Goal: Task Accomplishment & Management: Use online tool/utility

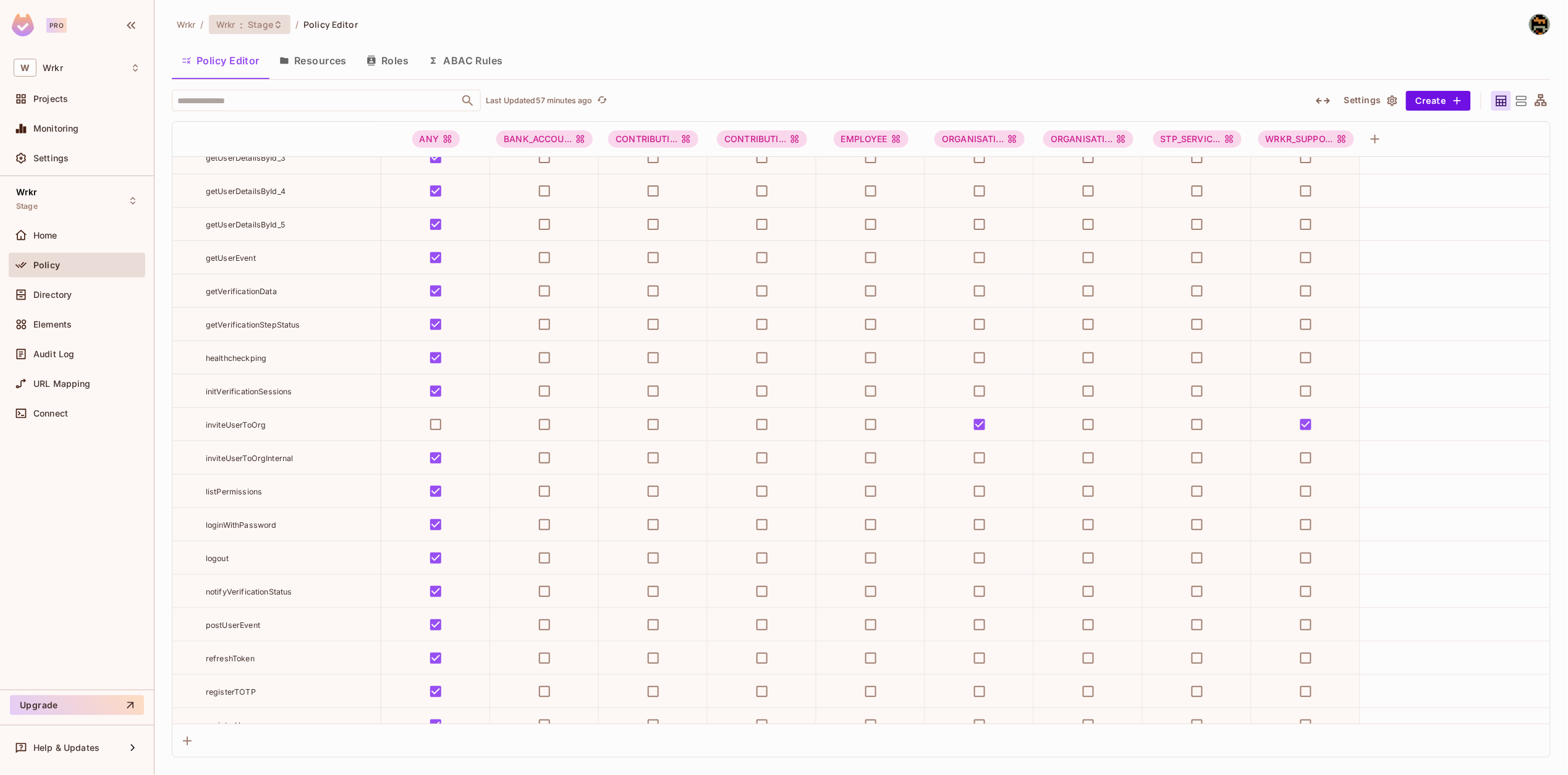
click at [264, 20] on span "Stage" at bounding box center [260, 25] width 25 height 12
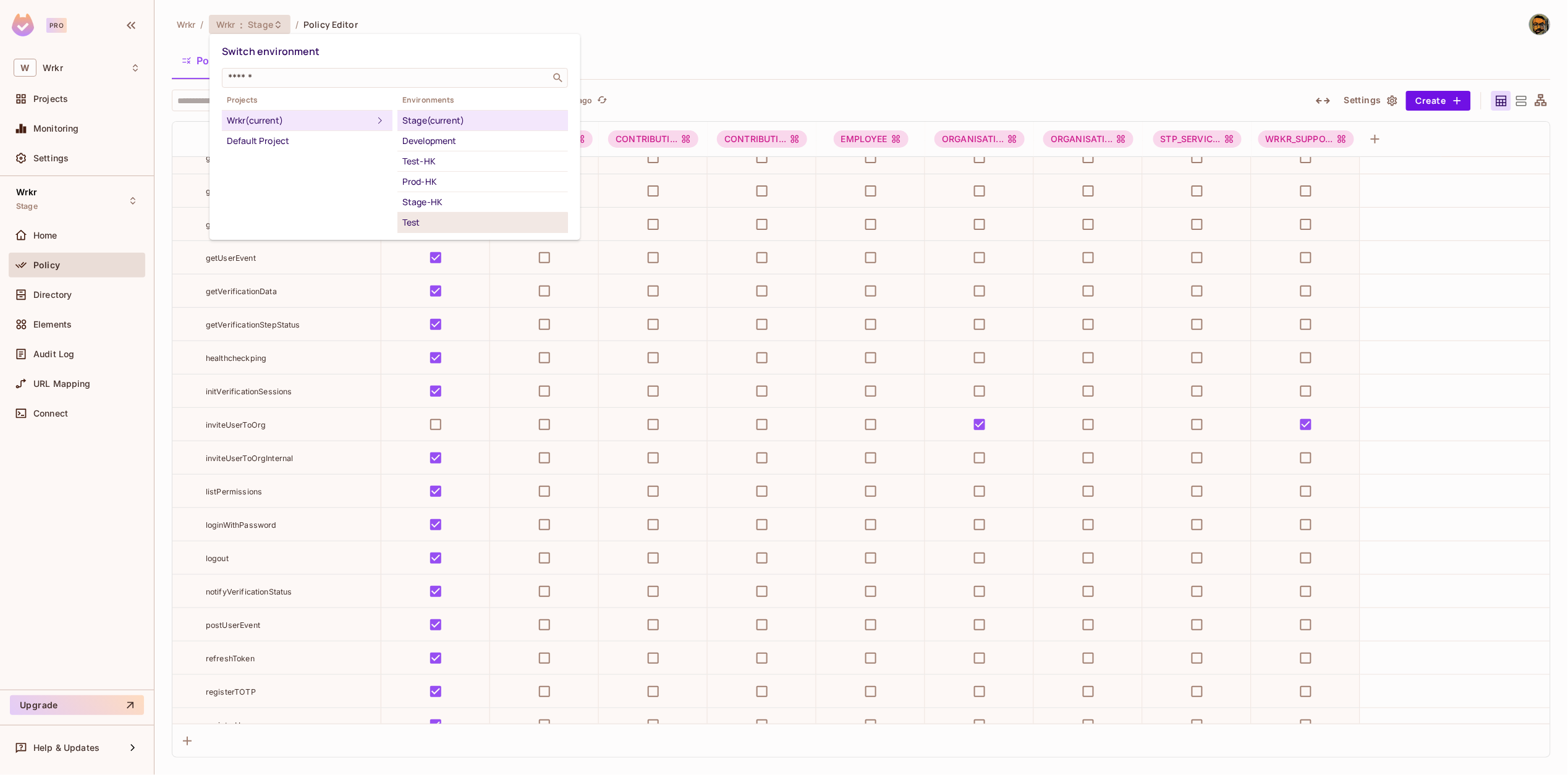
click at [416, 223] on div "Test" at bounding box center [483, 222] width 161 height 15
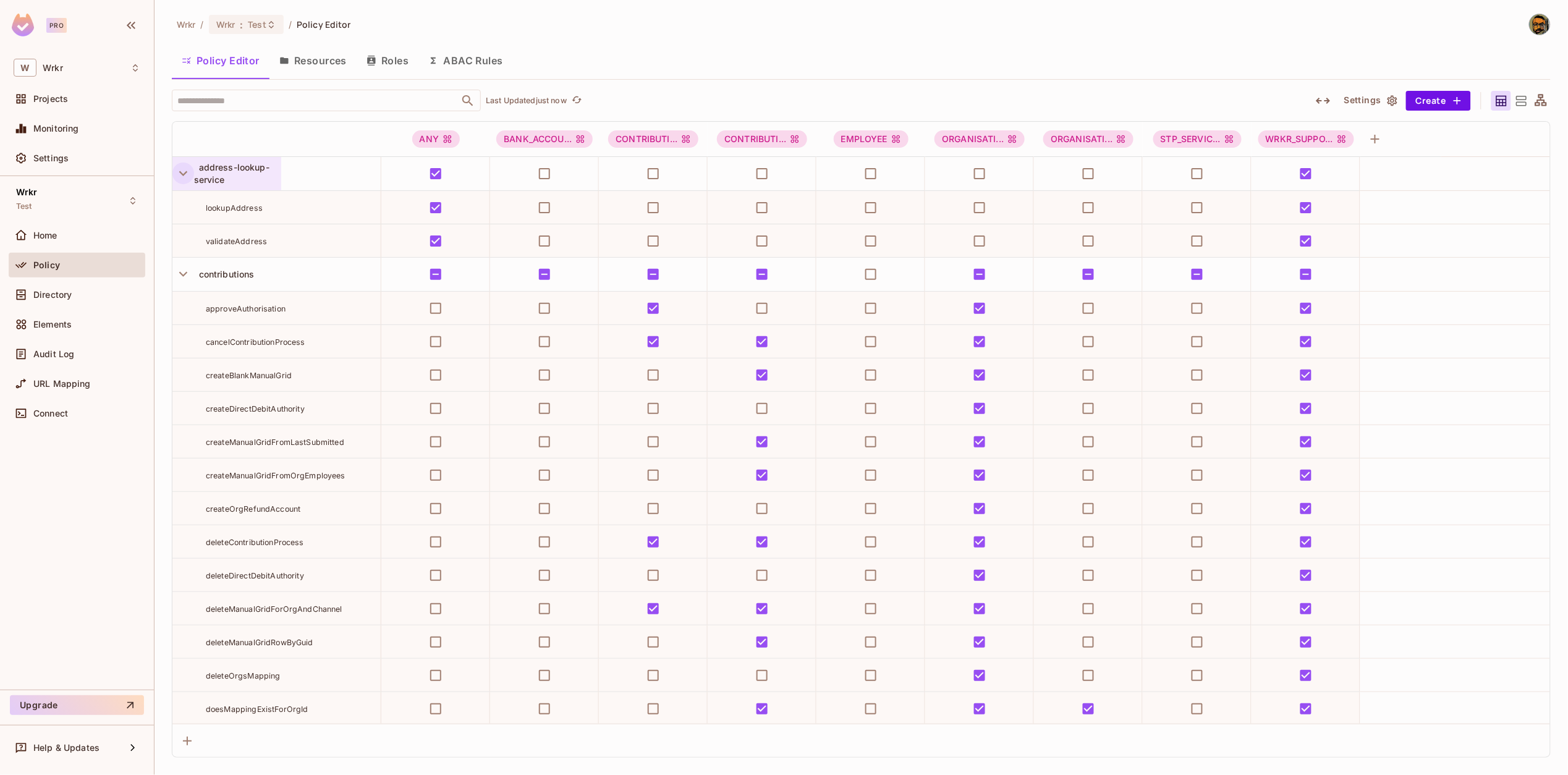
click at [181, 174] on icon "button" at bounding box center [182, 174] width 8 height 5
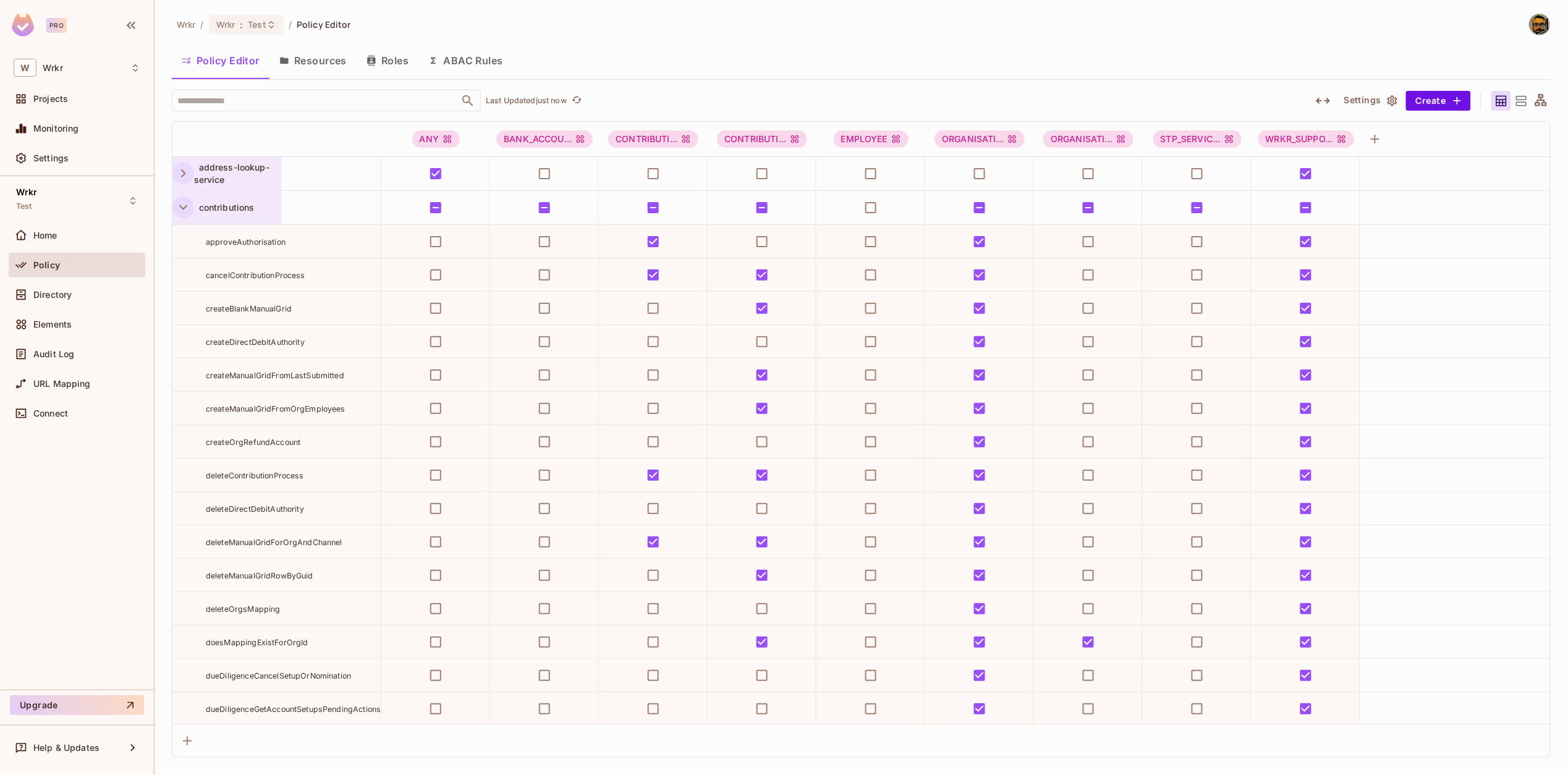
click at [182, 207] on icon "button" at bounding box center [182, 208] width 8 height 5
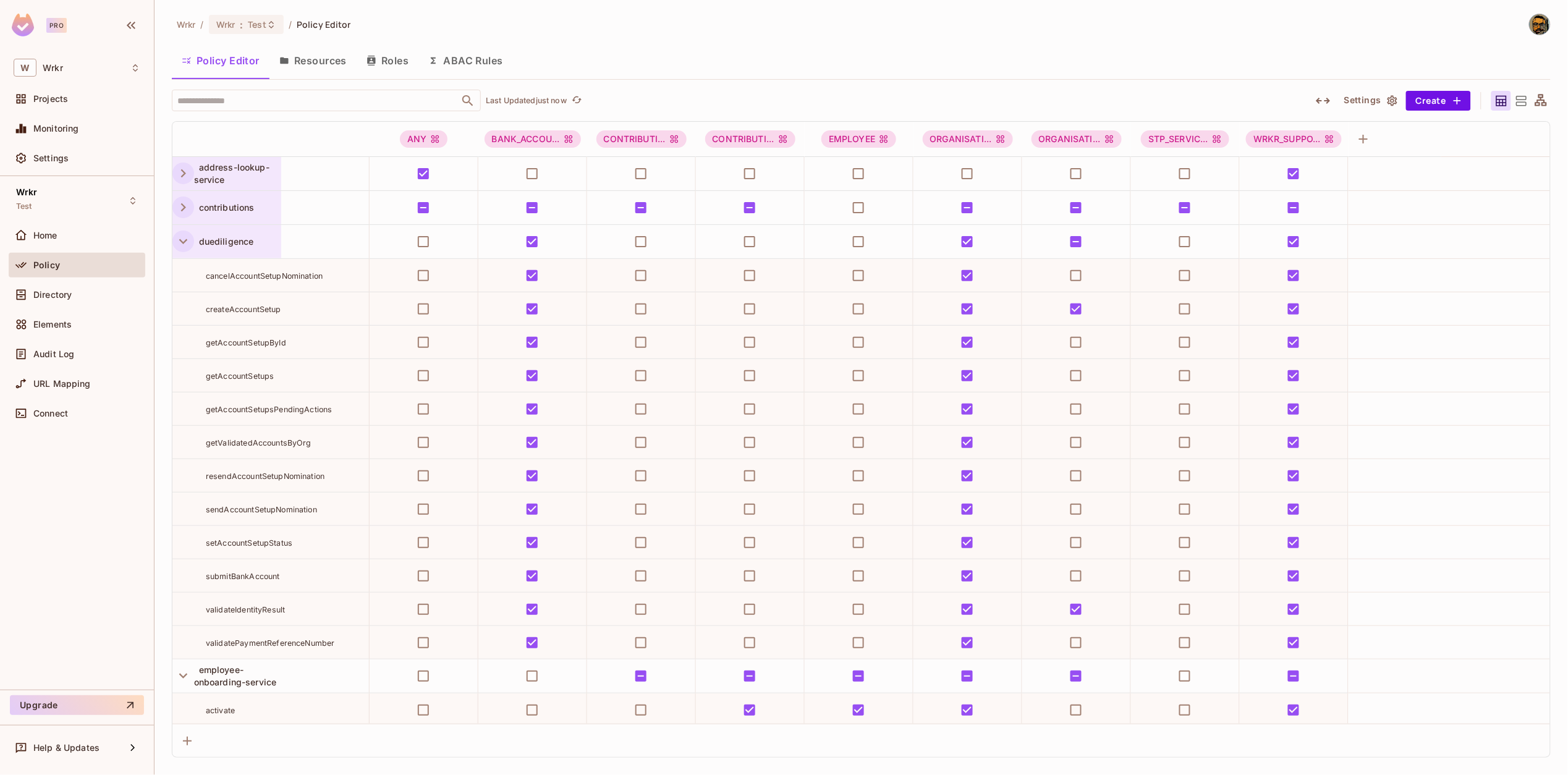
click at [181, 238] on icon "button" at bounding box center [182, 241] width 16 height 16
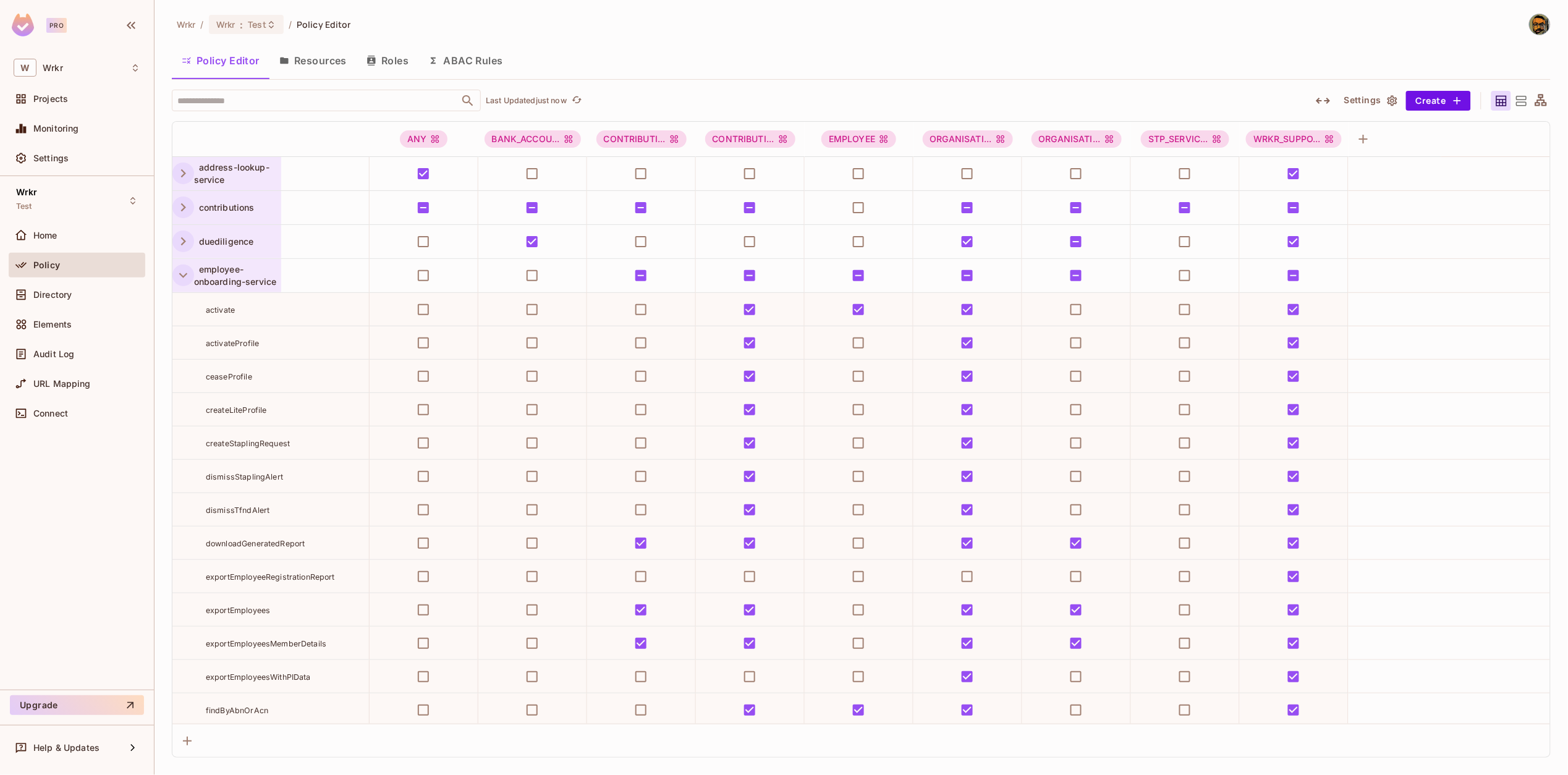
click at [181, 278] on icon "button" at bounding box center [182, 274] width 16 height 16
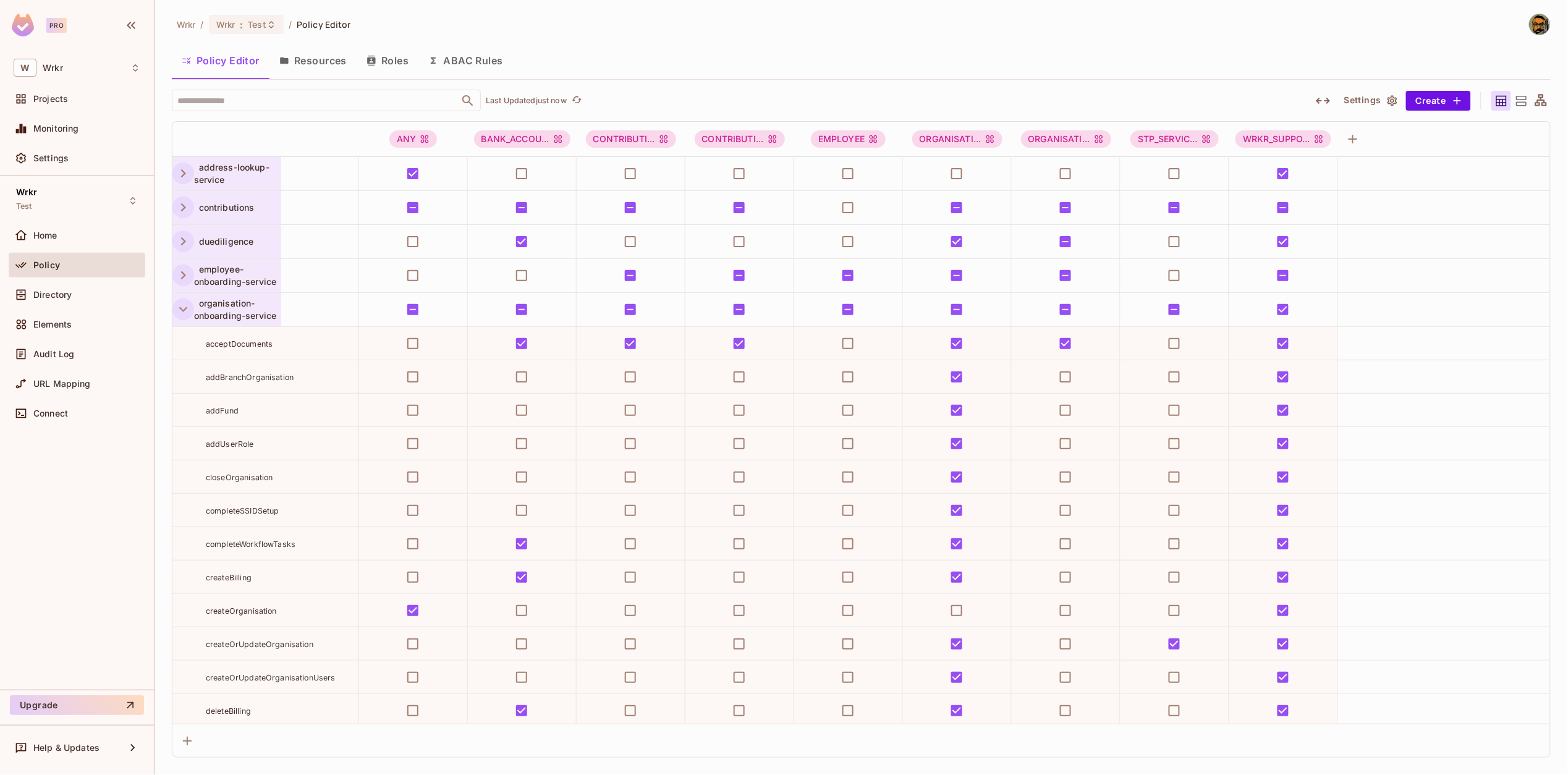
click at [181, 314] on icon "button" at bounding box center [182, 309] width 16 height 16
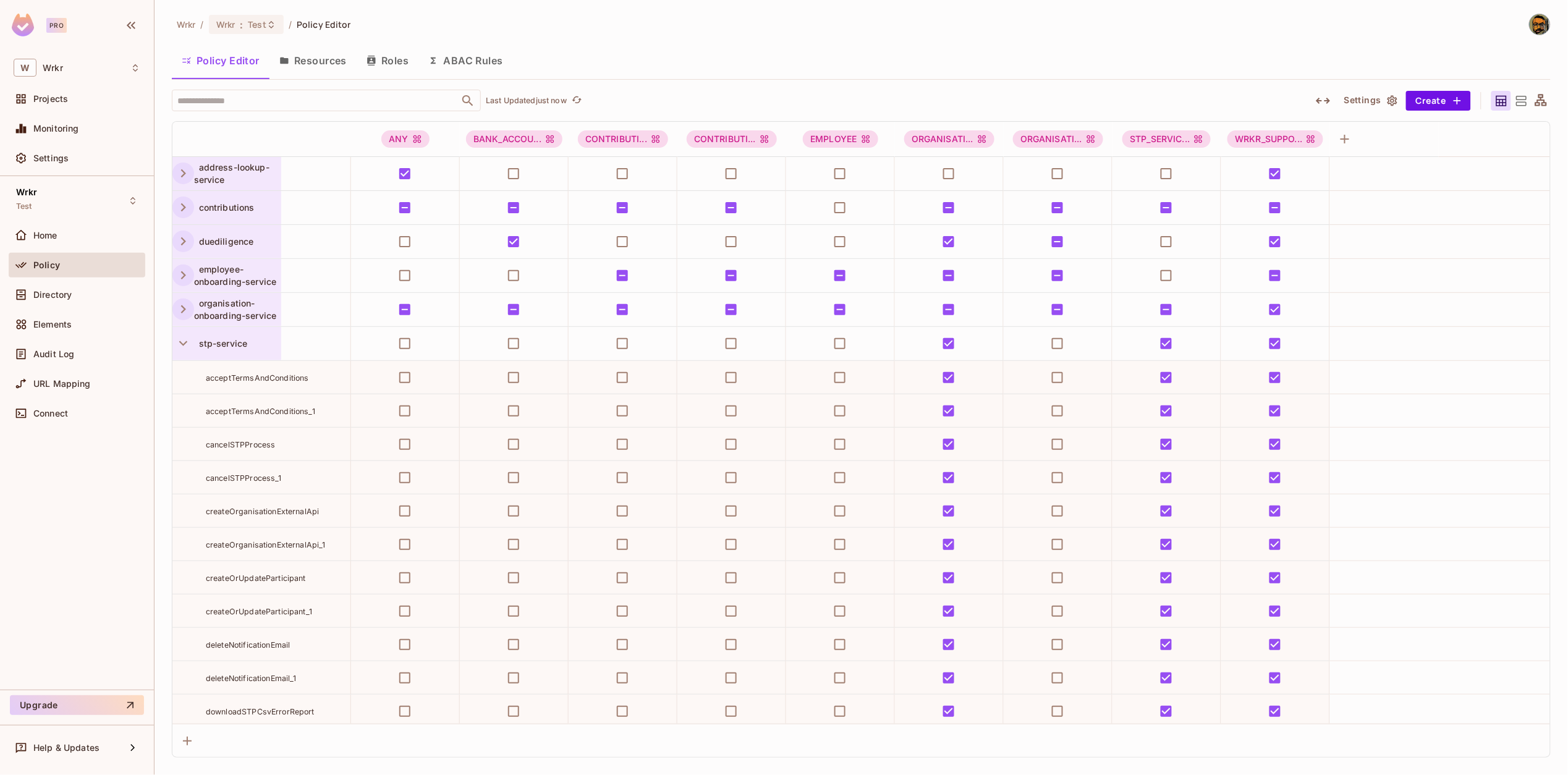
click at [181, 357] on div "stp-service" at bounding box center [226, 343] width 108 height 34
click at [181, 345] on div at bounding box center [784, 387] width 1568 height 775
click at [181, 345] on icon "button" at bounding box center [182, 344] width 8 height 5
click at [181, 313] on icon "button" at bounding box center [182, 309] width 16 height 16
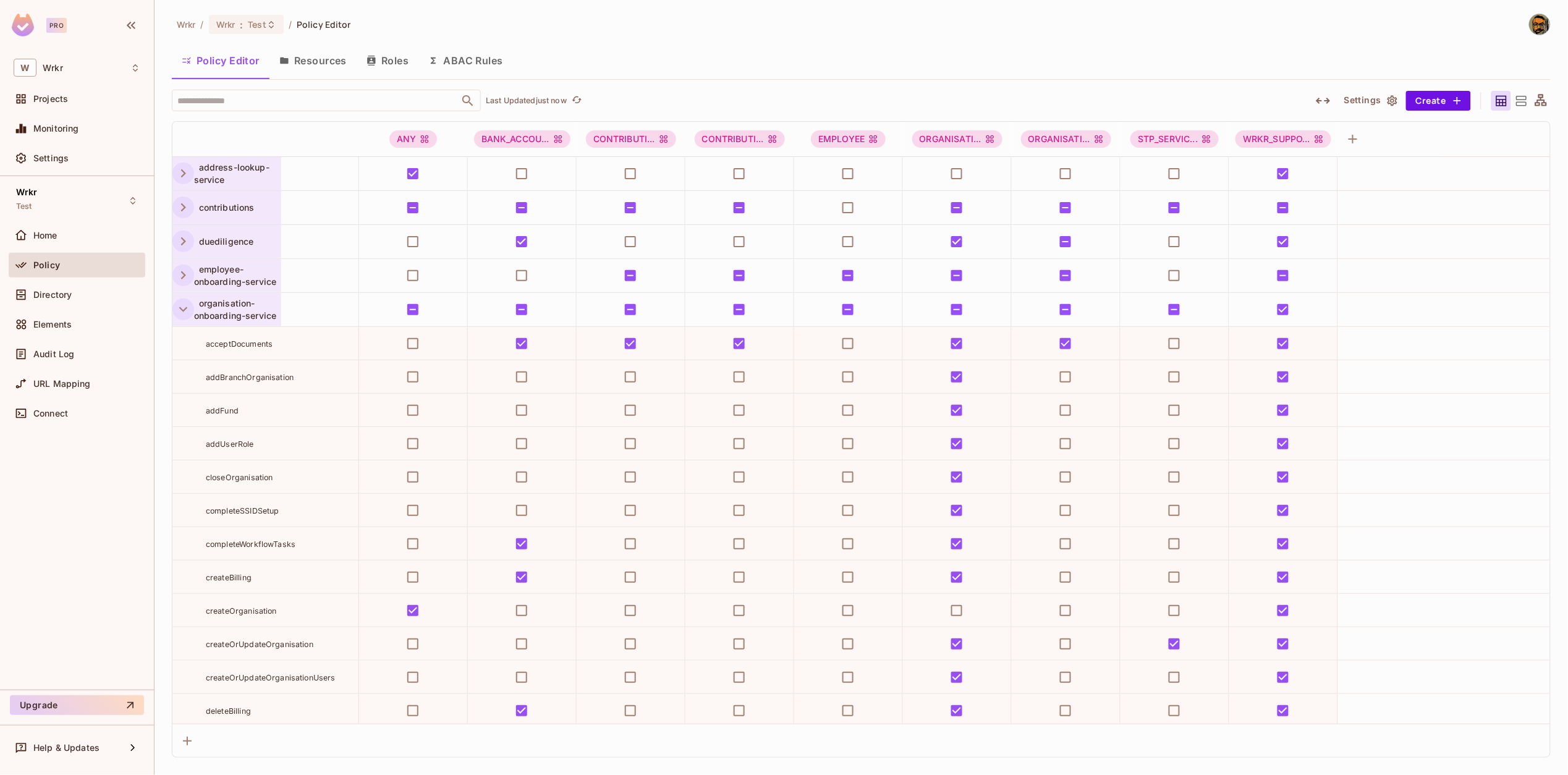
scroll to position [921, 0]
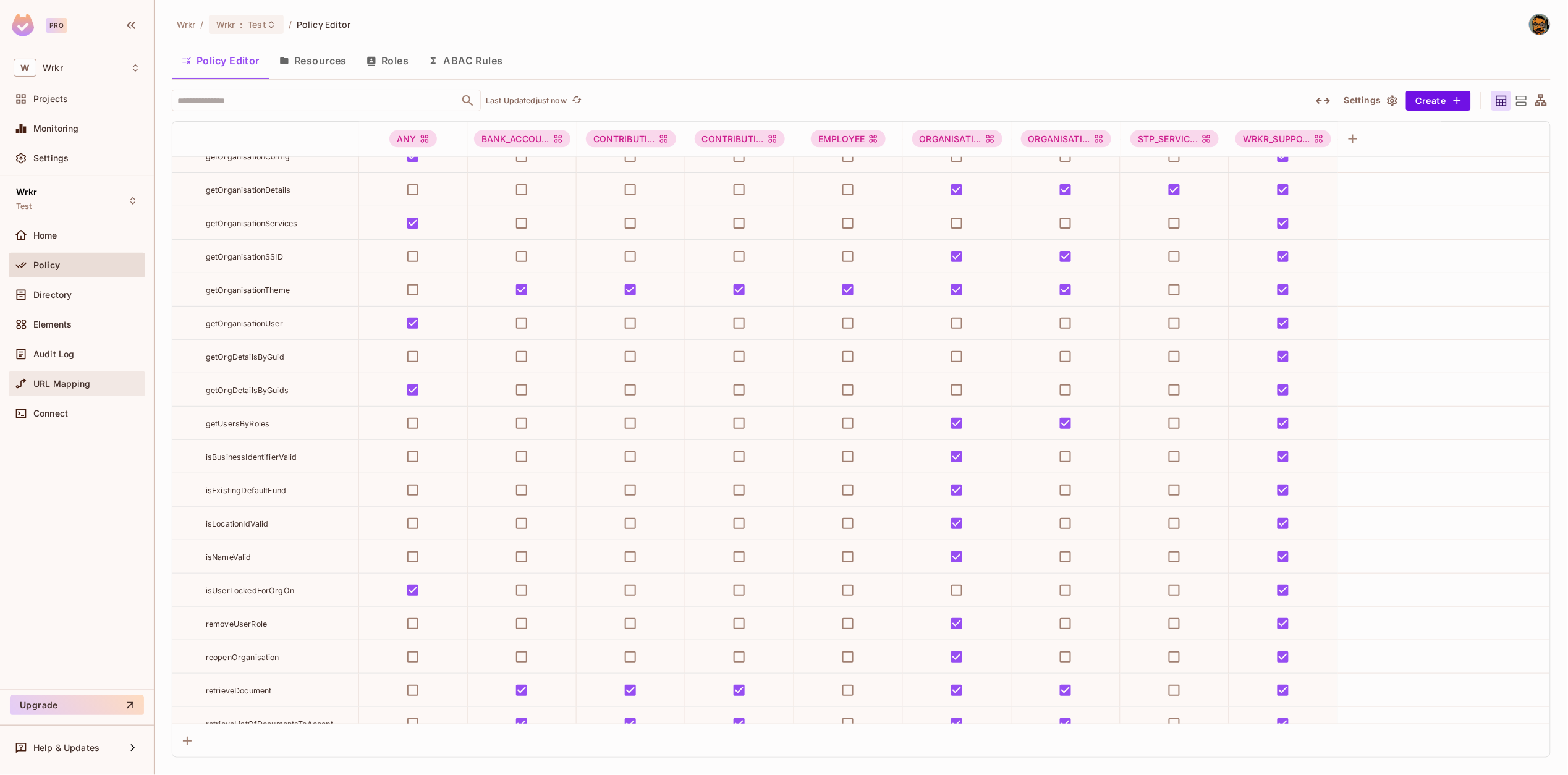
click at [122, 378] on div "URL Mapping" at bounding box center [87, 383] width 107 height 9
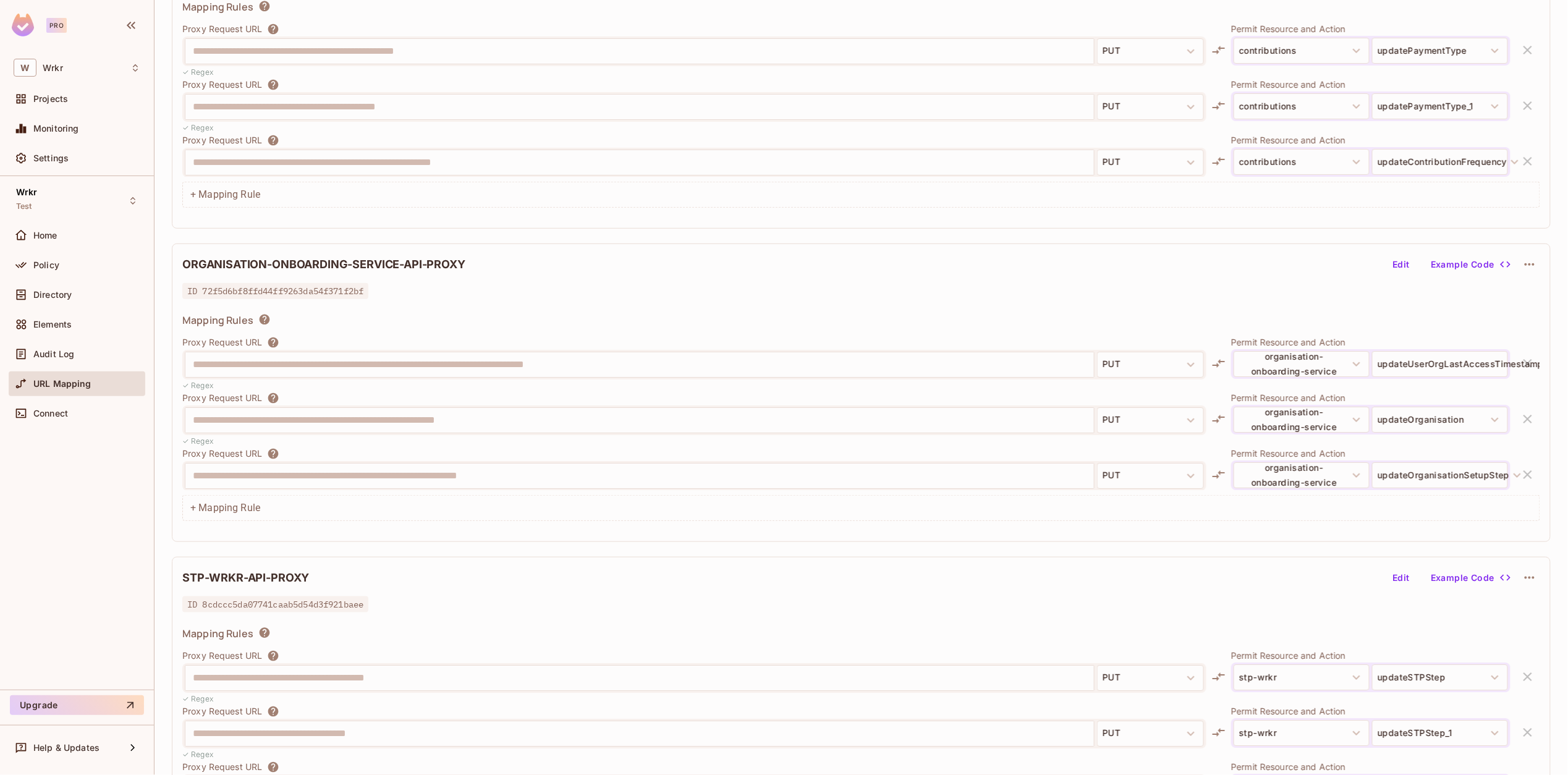
scroll to position [122, 0]
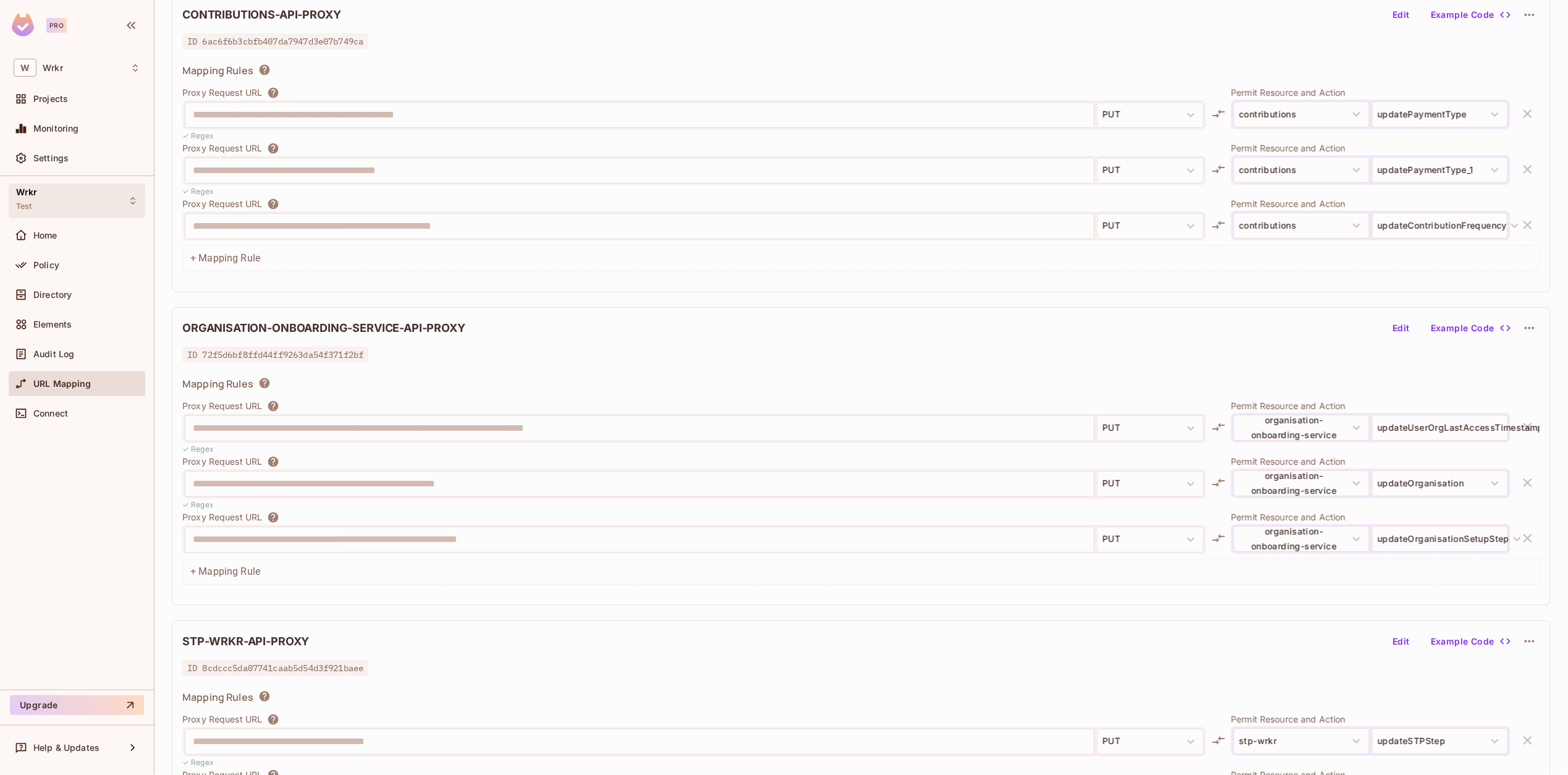
click at [81, 214] on div "Wrkr Test" at bounding box center [77, 200] width 137 height 34
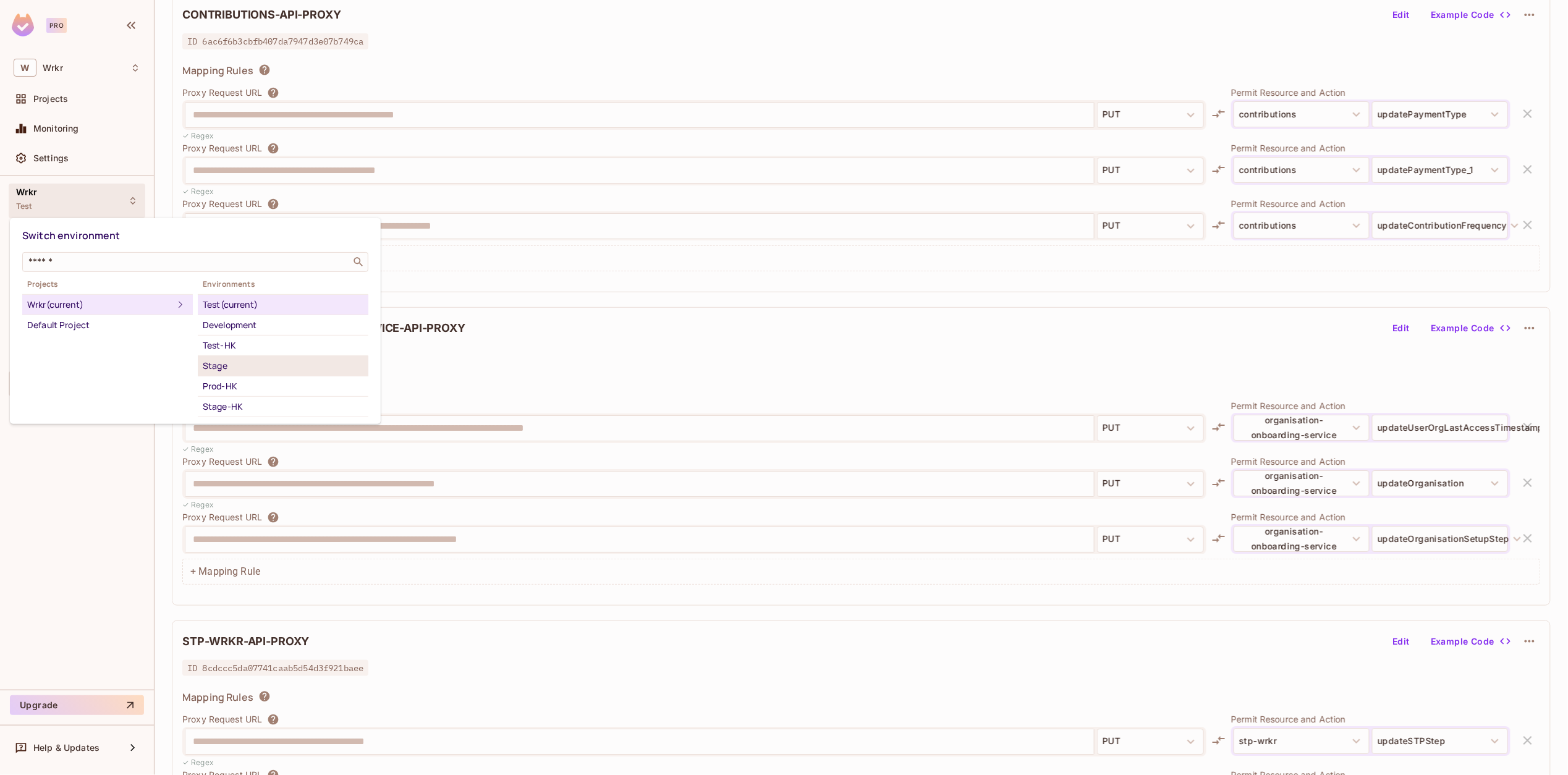
click at [238, 360] on div "Stage" at bounding box center [283, 366] width 161 height 15
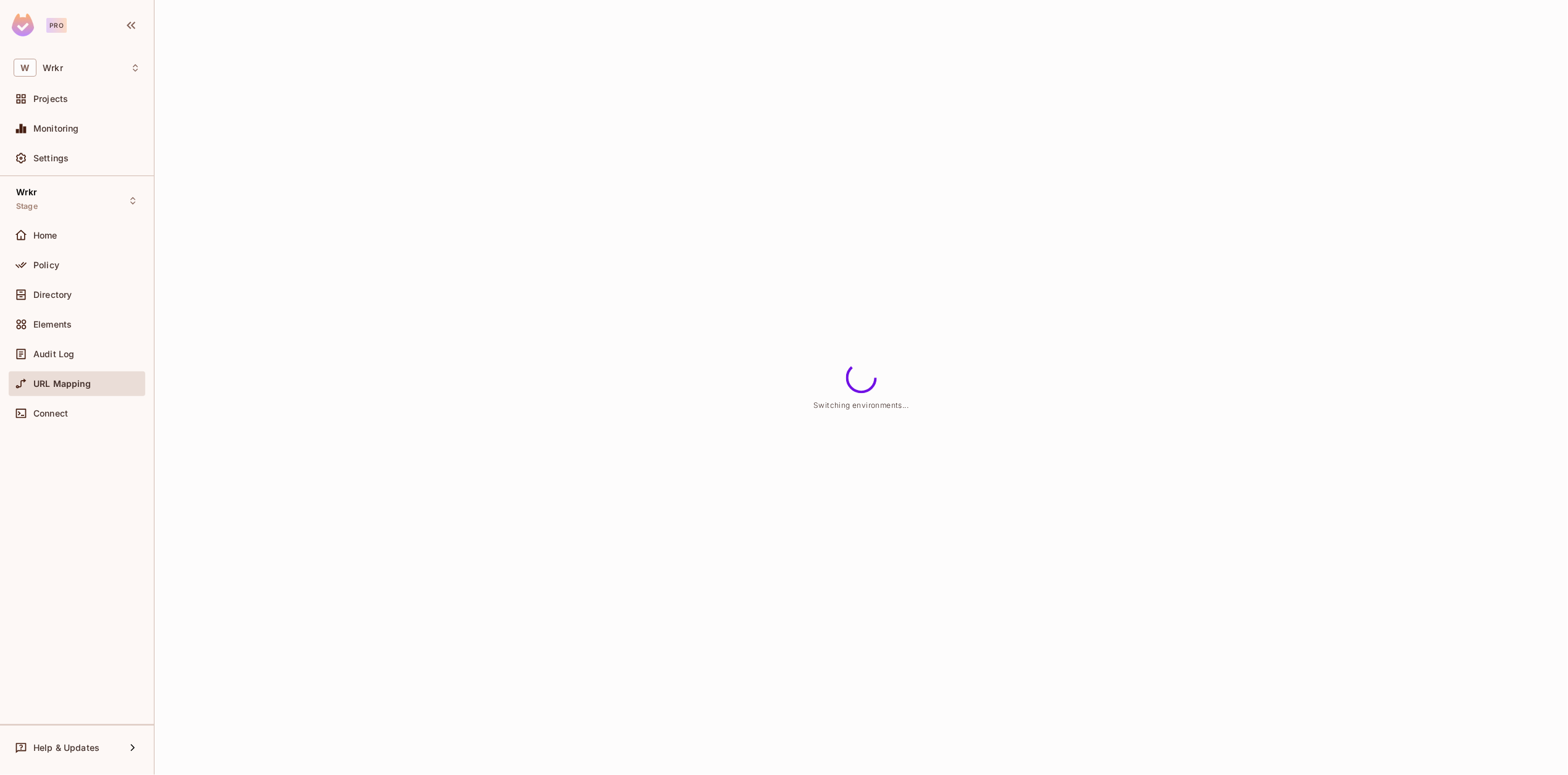
scroll to position [0, 0]
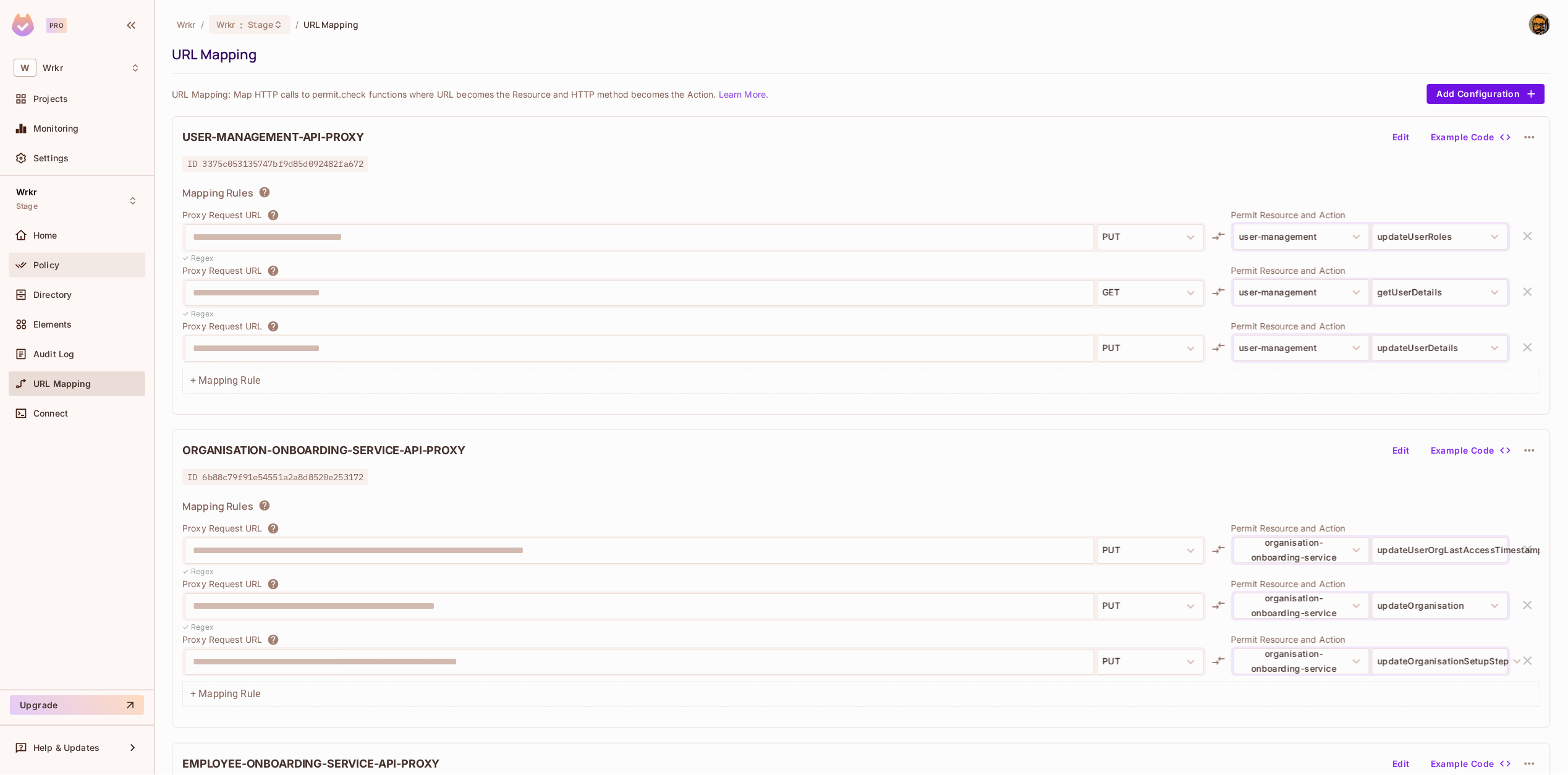
click at [79, 267] on div "Policy" at bounding box center [87, 264] width 107 height 9
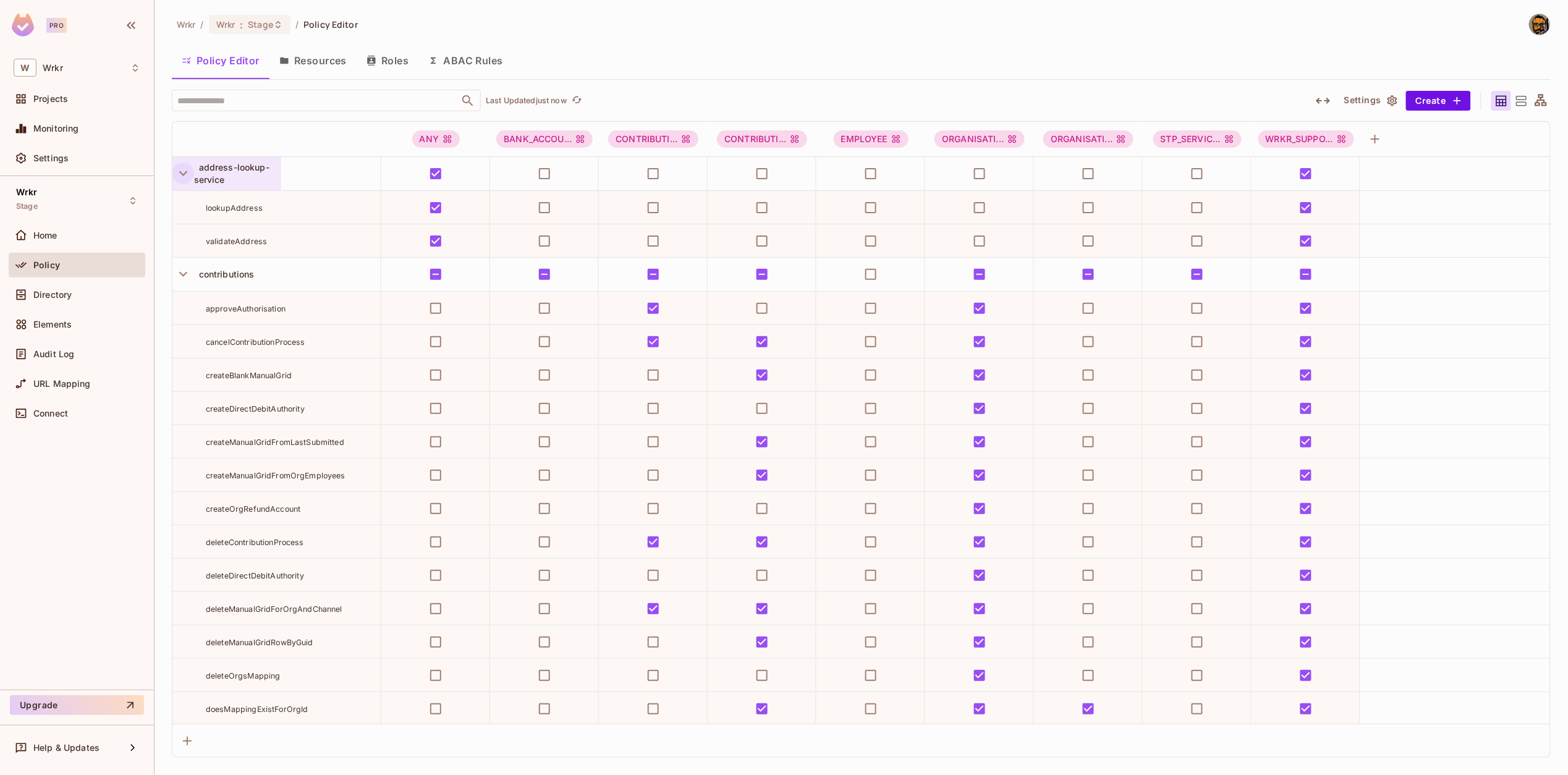
click at [180, 176] on icon "button" at bounding box center [182, 173] width 16 height 16
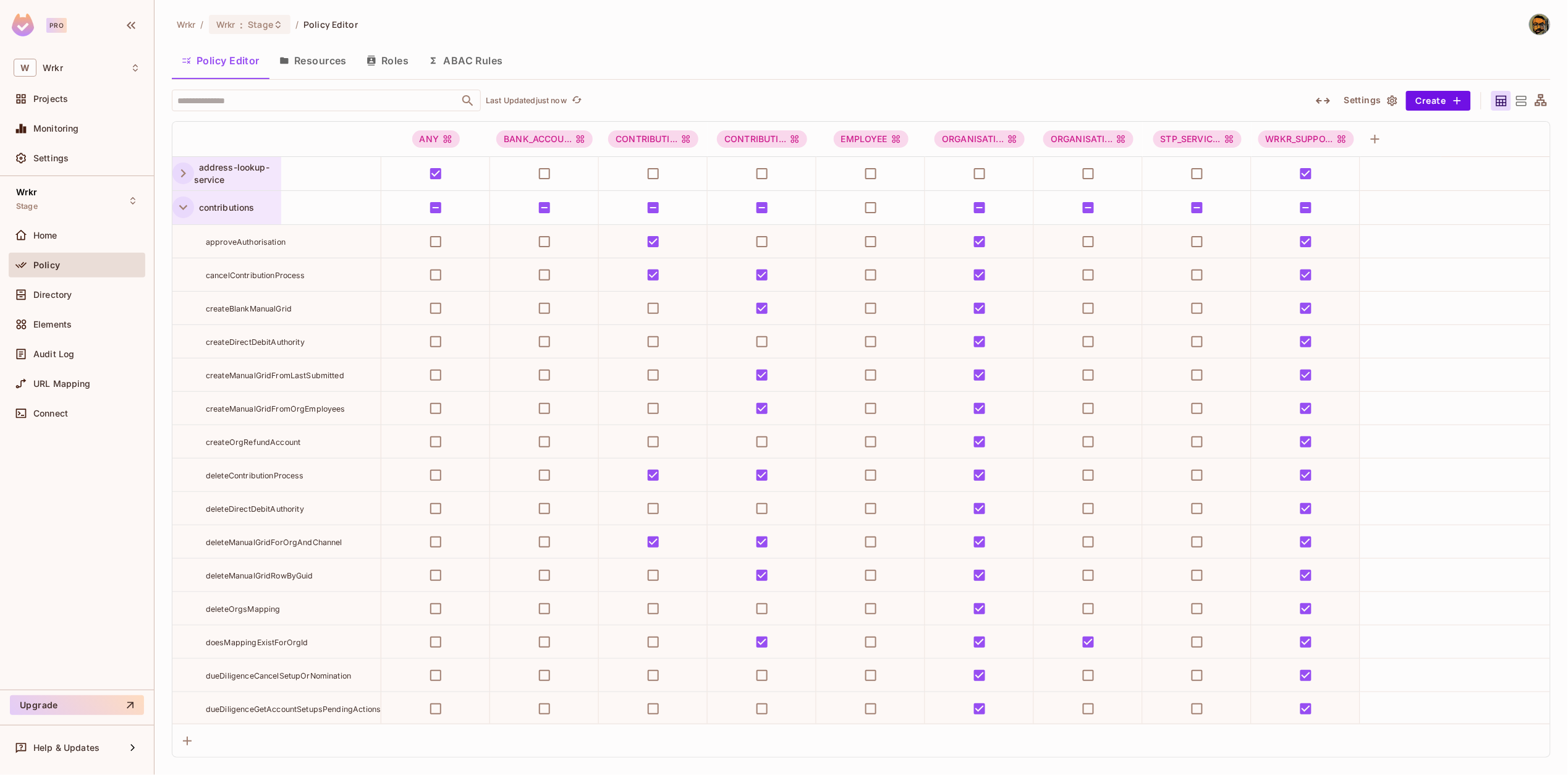
click at [181, 213] on icon "button" at bounding box center [182, 206] width 16 height 16
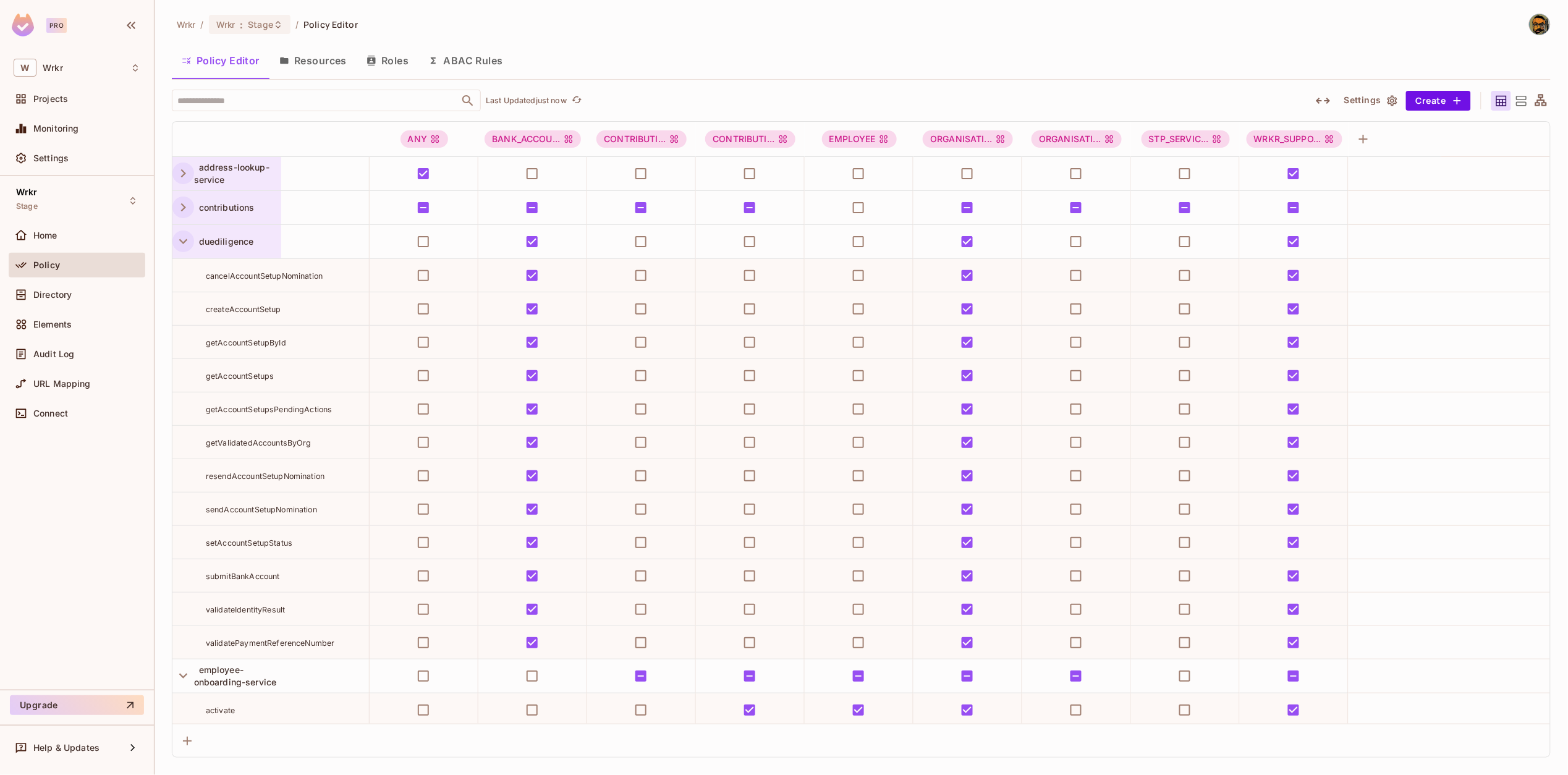
click at [183, 243] on icon "button" at bounding box center [182, 242] width 8 height 5
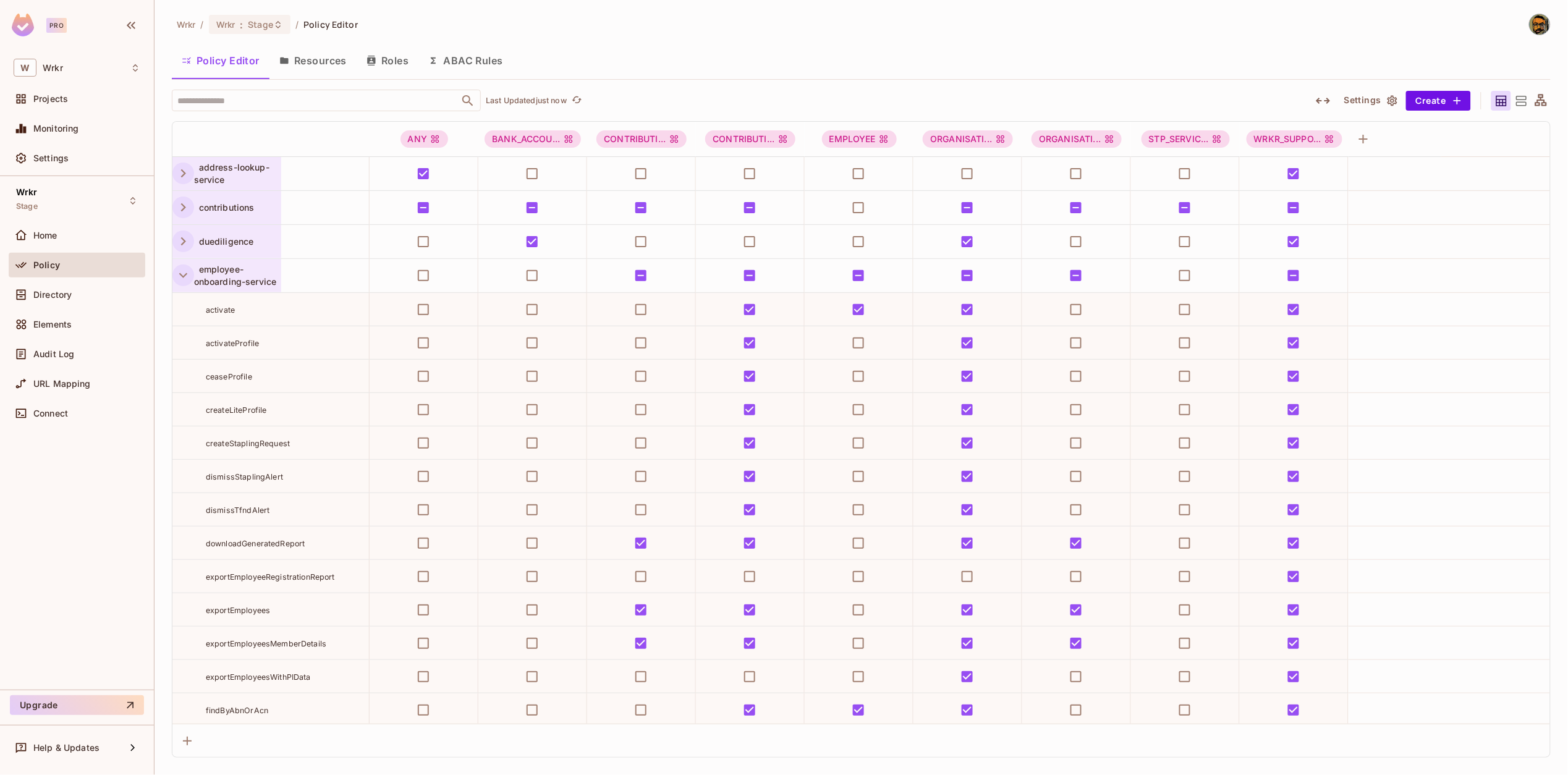
click at [183, 266] on button "button" at bounding box center [182, 274] width 22 height 22
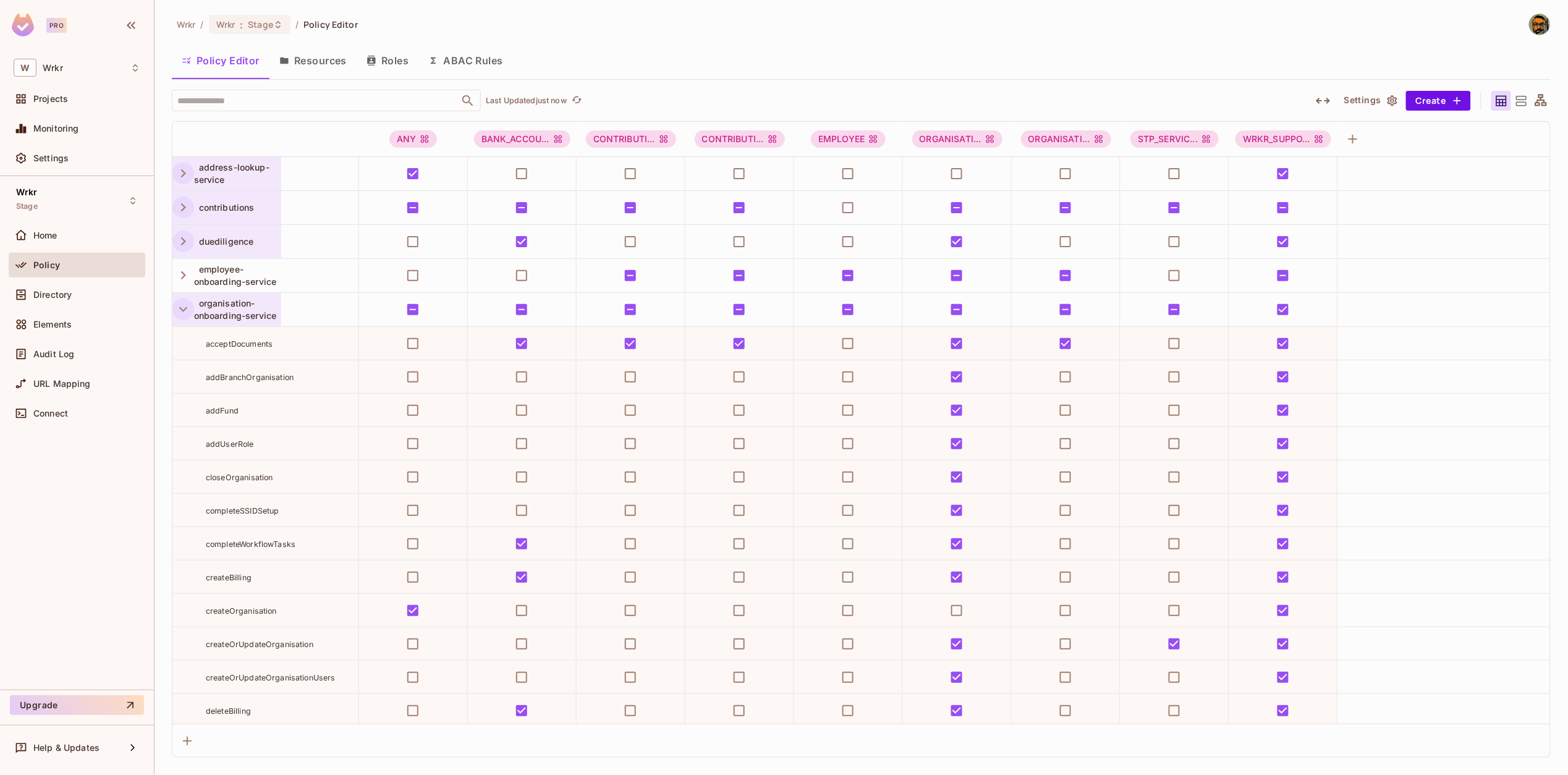
click at [176, 313] on icon "button" at bounding box center [182, 309] width 16 height 16
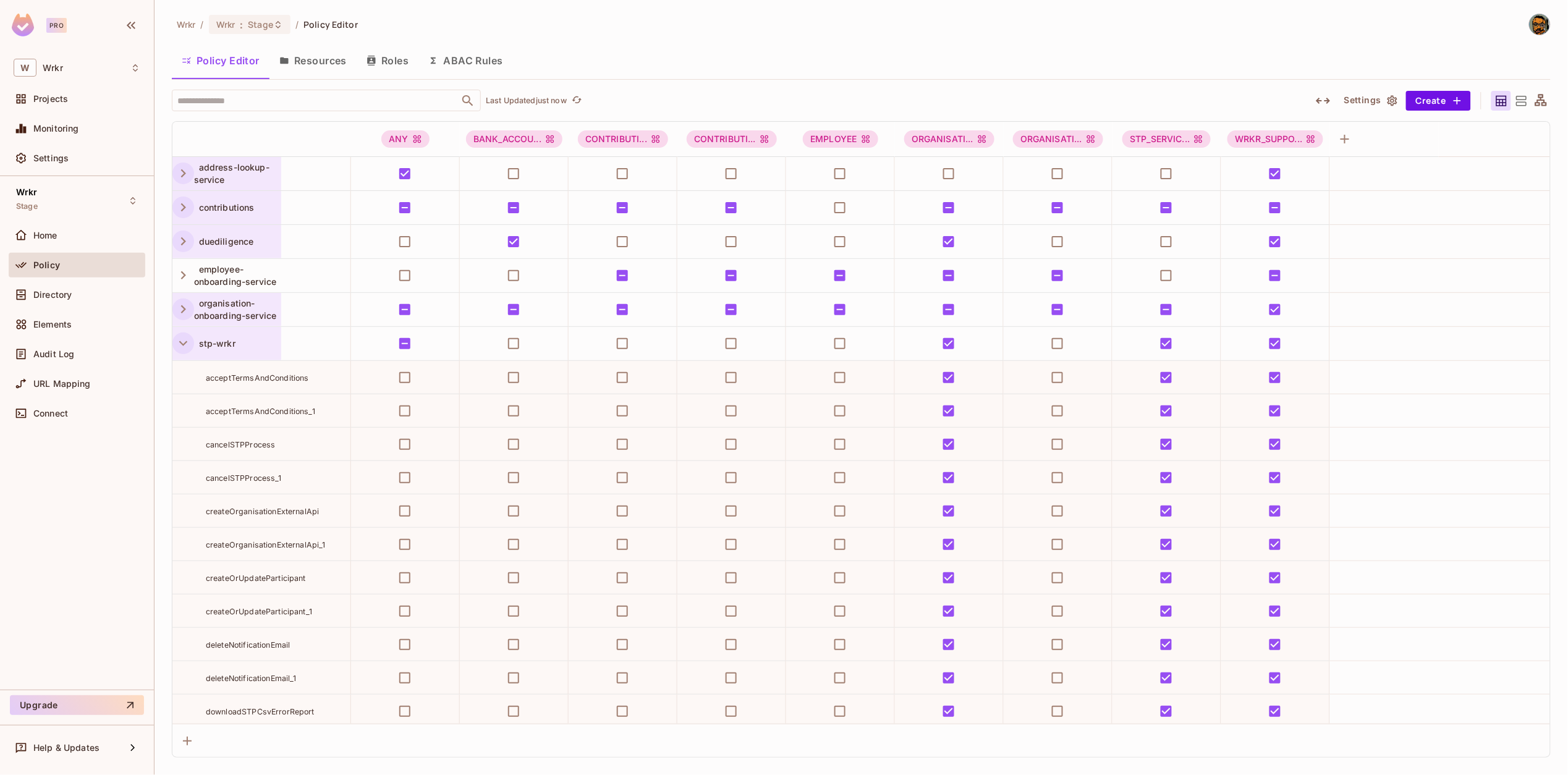
click at [181, 348] on icon "button" at bounding box center [182, 342] width 16 height 16
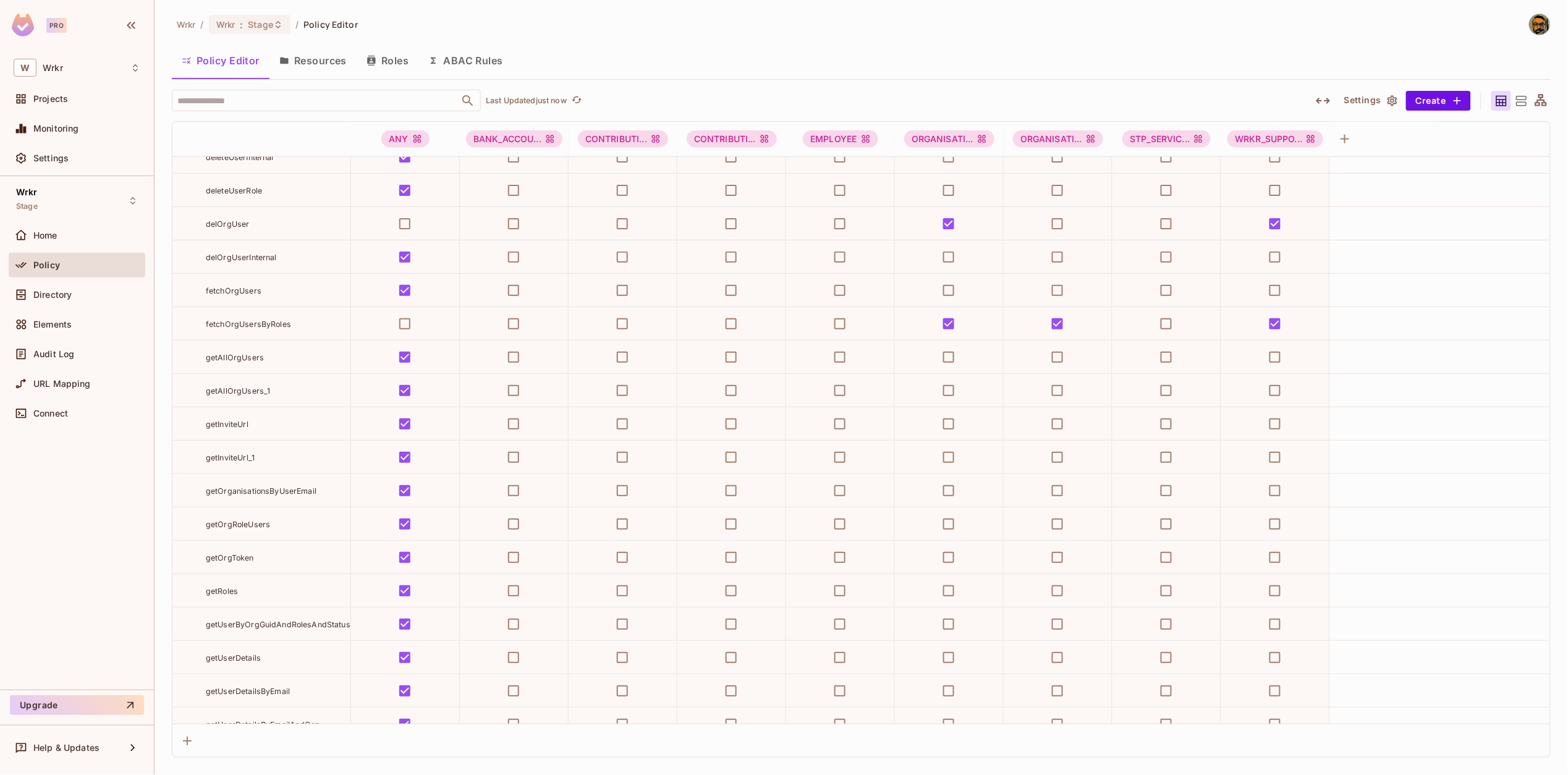
scroll to position [1424, 0]
click at [92, 384] on div "URL Mapping" at bounding box center [87, 383] width 107 height 9
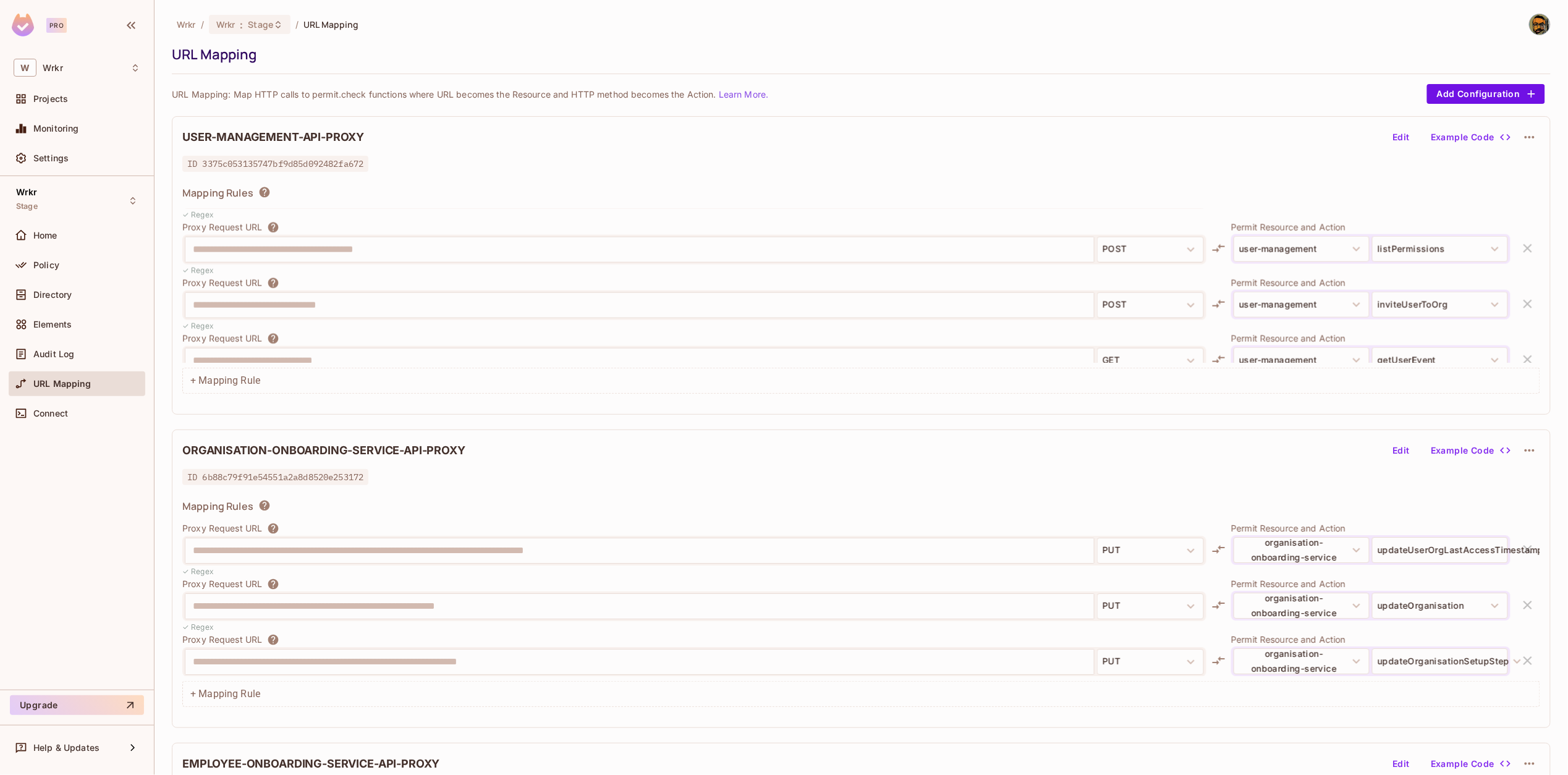
scroll to position [686, 0]
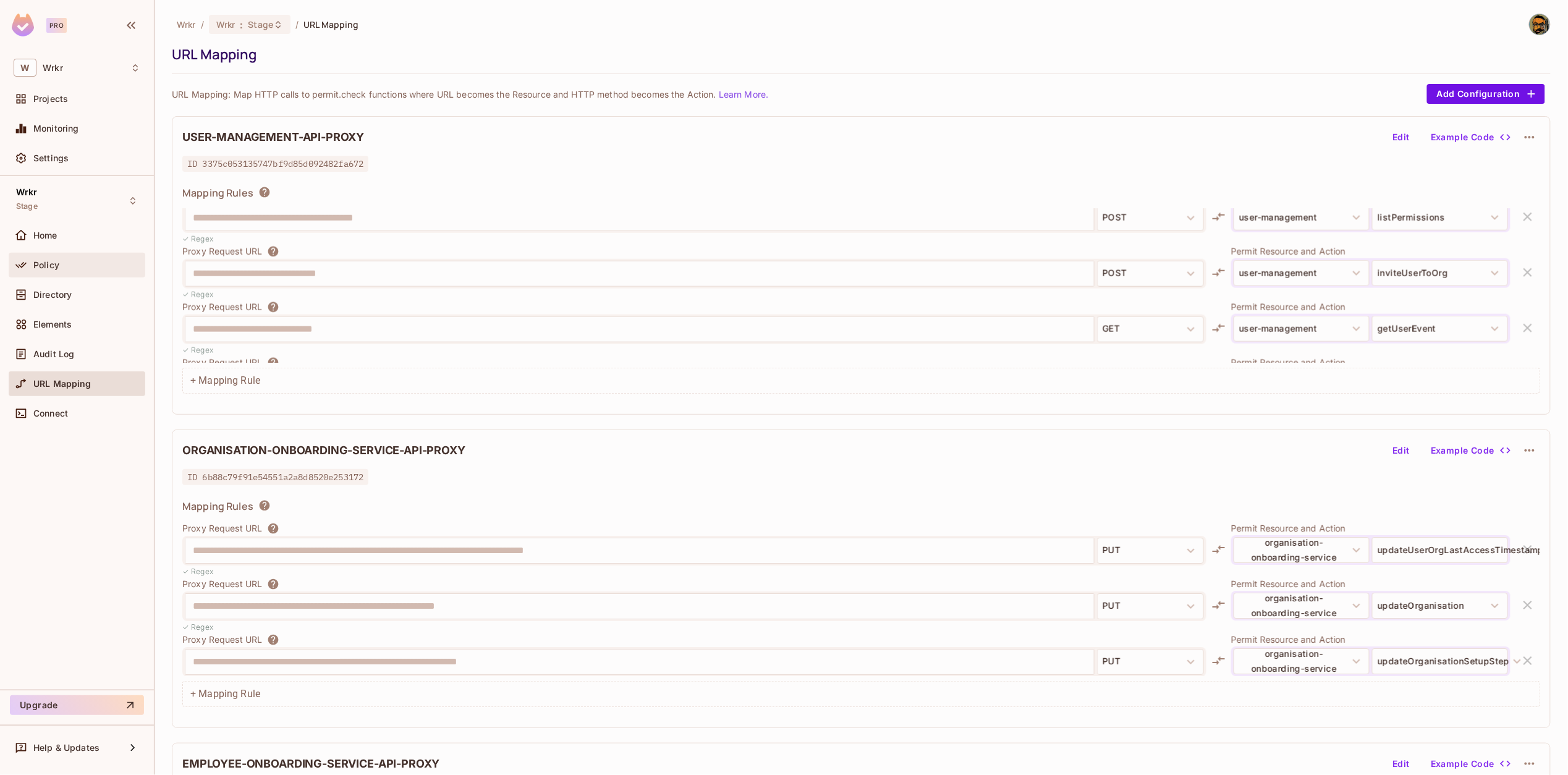
click at [63, 261] on div "Policy" at bounding box center [87, 264] width 107 height 9
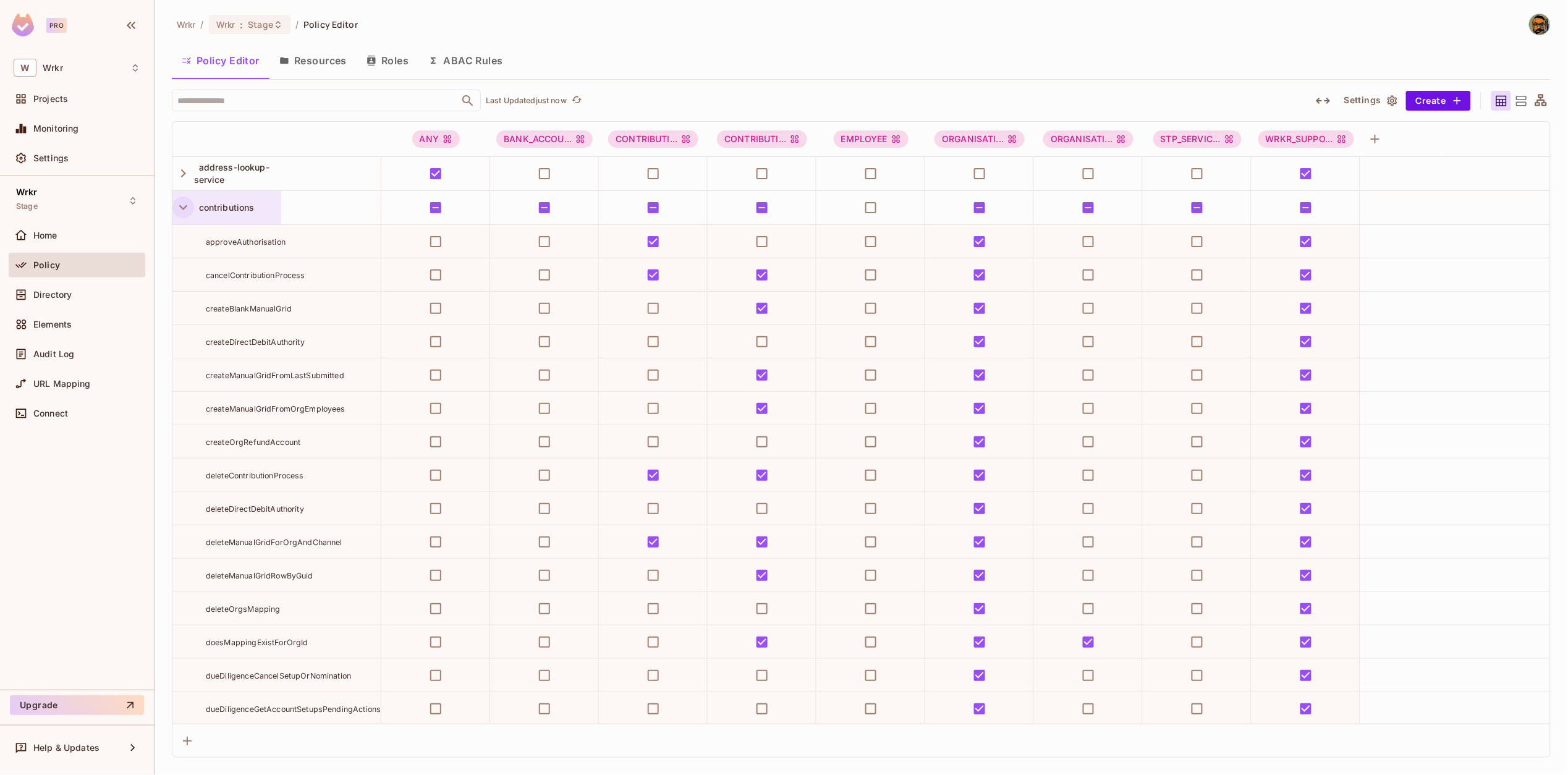
click at [182, 212] on icon "button" at bounding box center [182, 206] width 16 height 16
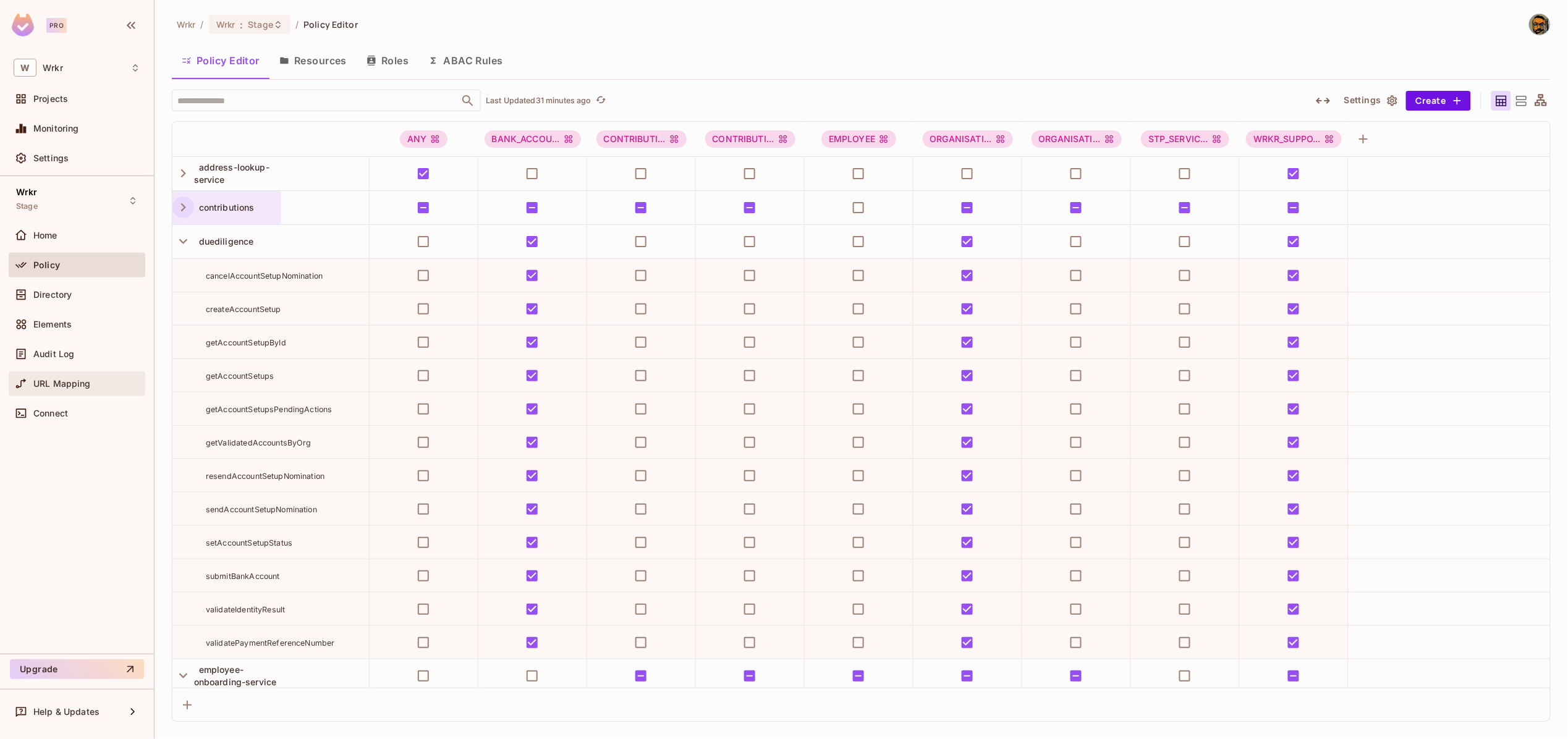
click at [60, 386] on span "URL Mapping" at bounding box center [62, 383] width 58 height 9
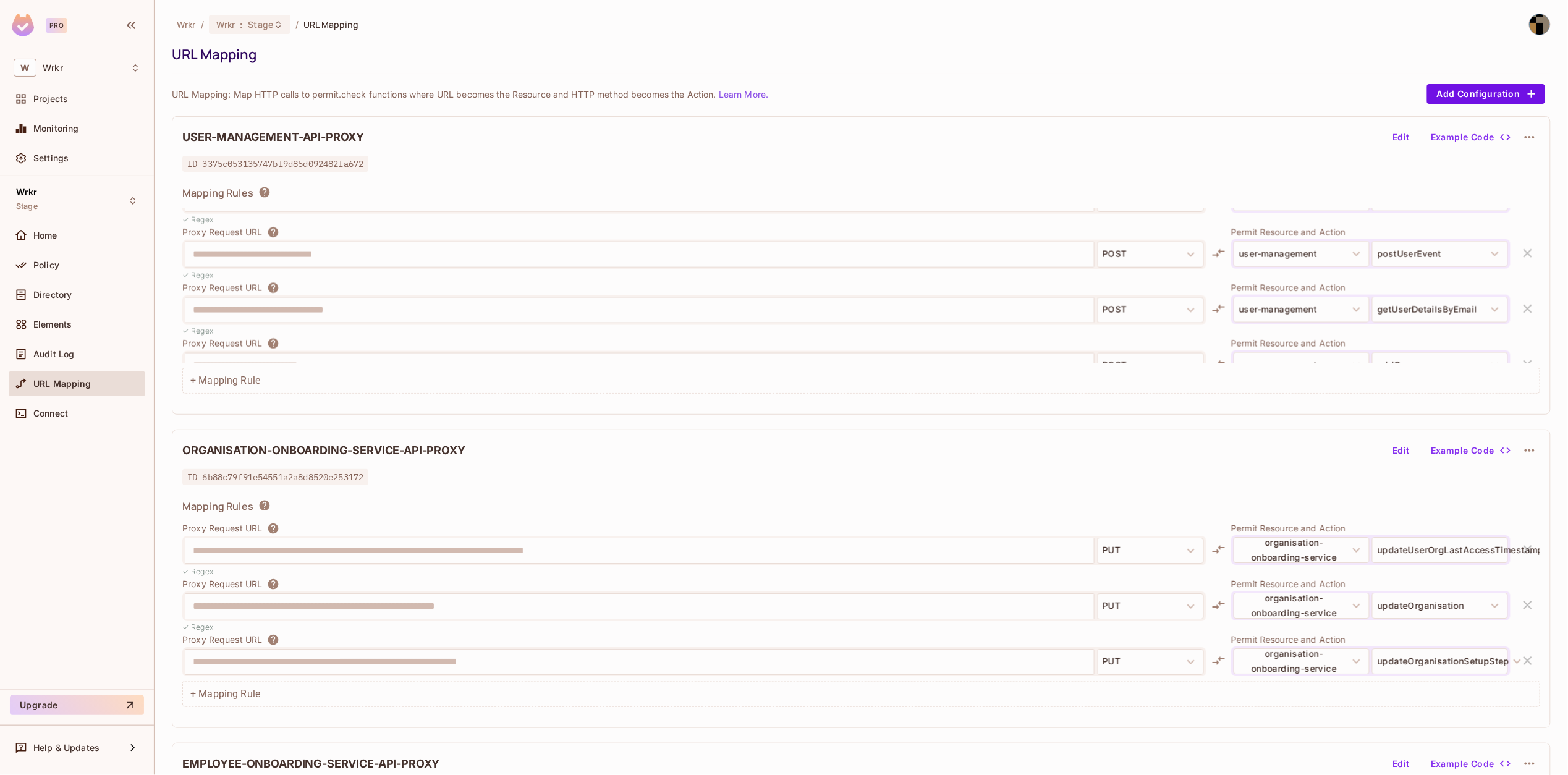
scroll to position [815, 0]
click at [80, 255] on div "Policy" at bounding box center [77, 265] width 137 height 25
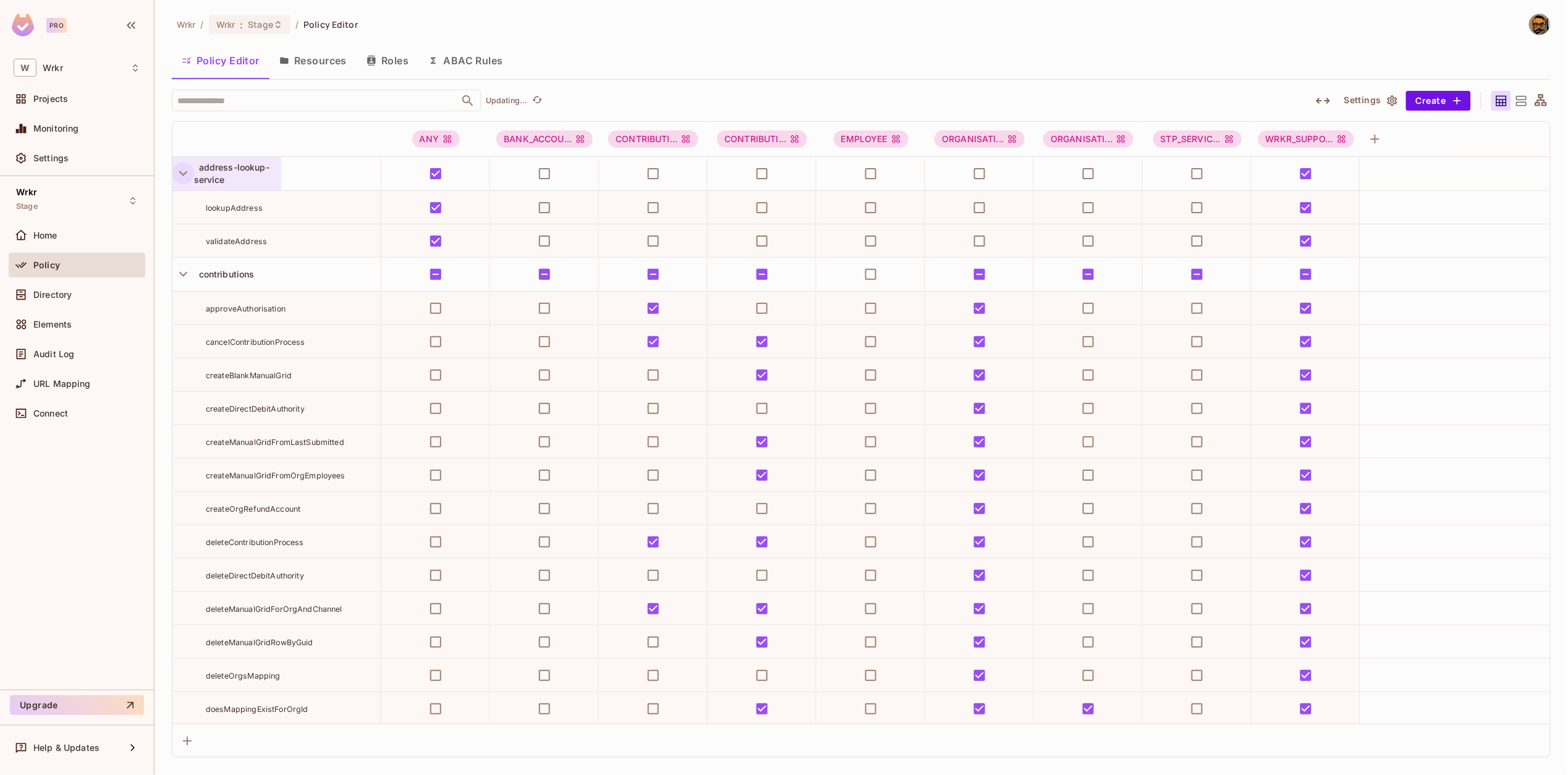
click at [186, 175] on icon "button" at bounding box center [182, 173] width 16 height 16
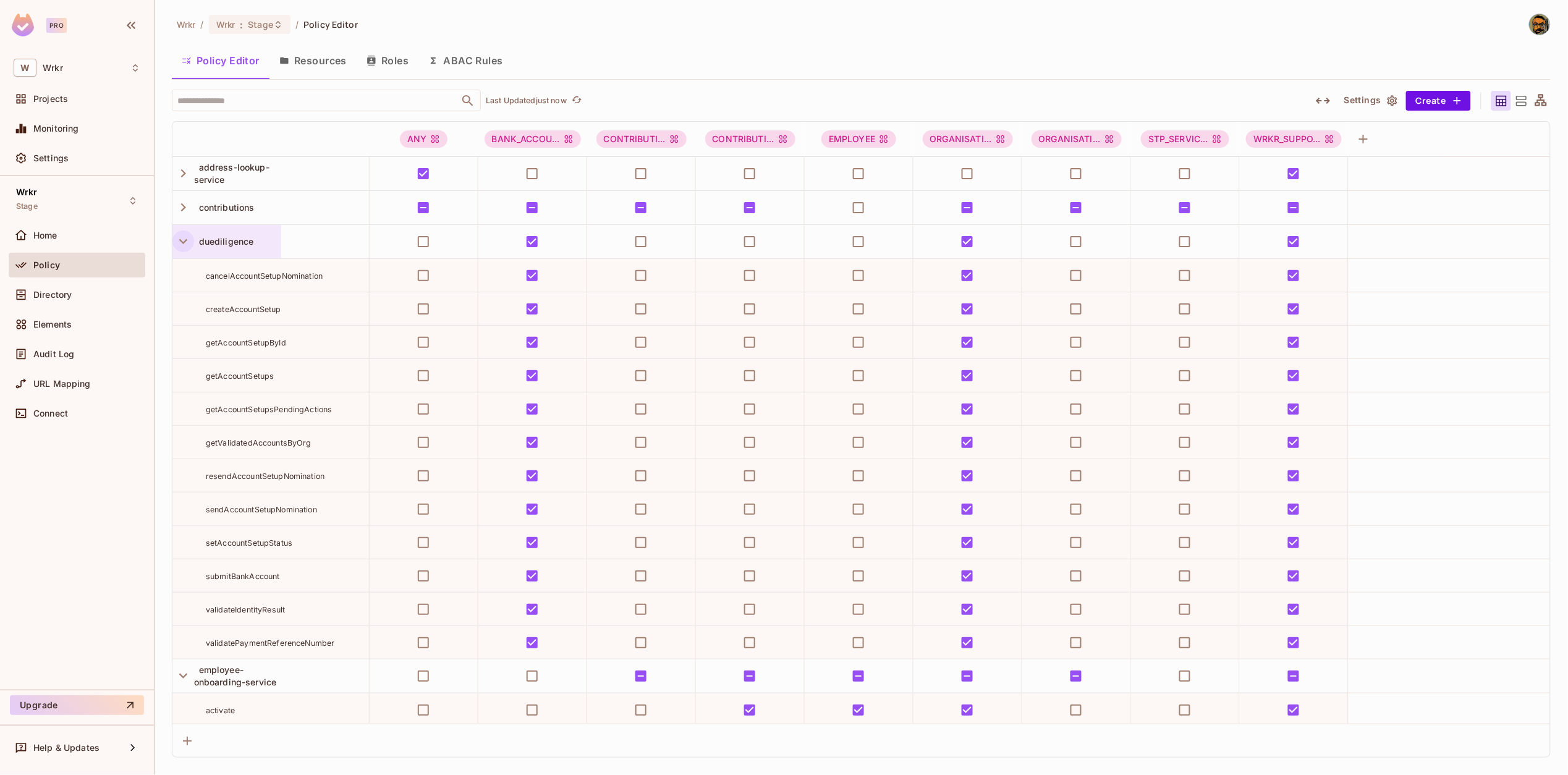
click at [182, 247] on icon "button" at bounding box center [182, 241] width 16 height 16
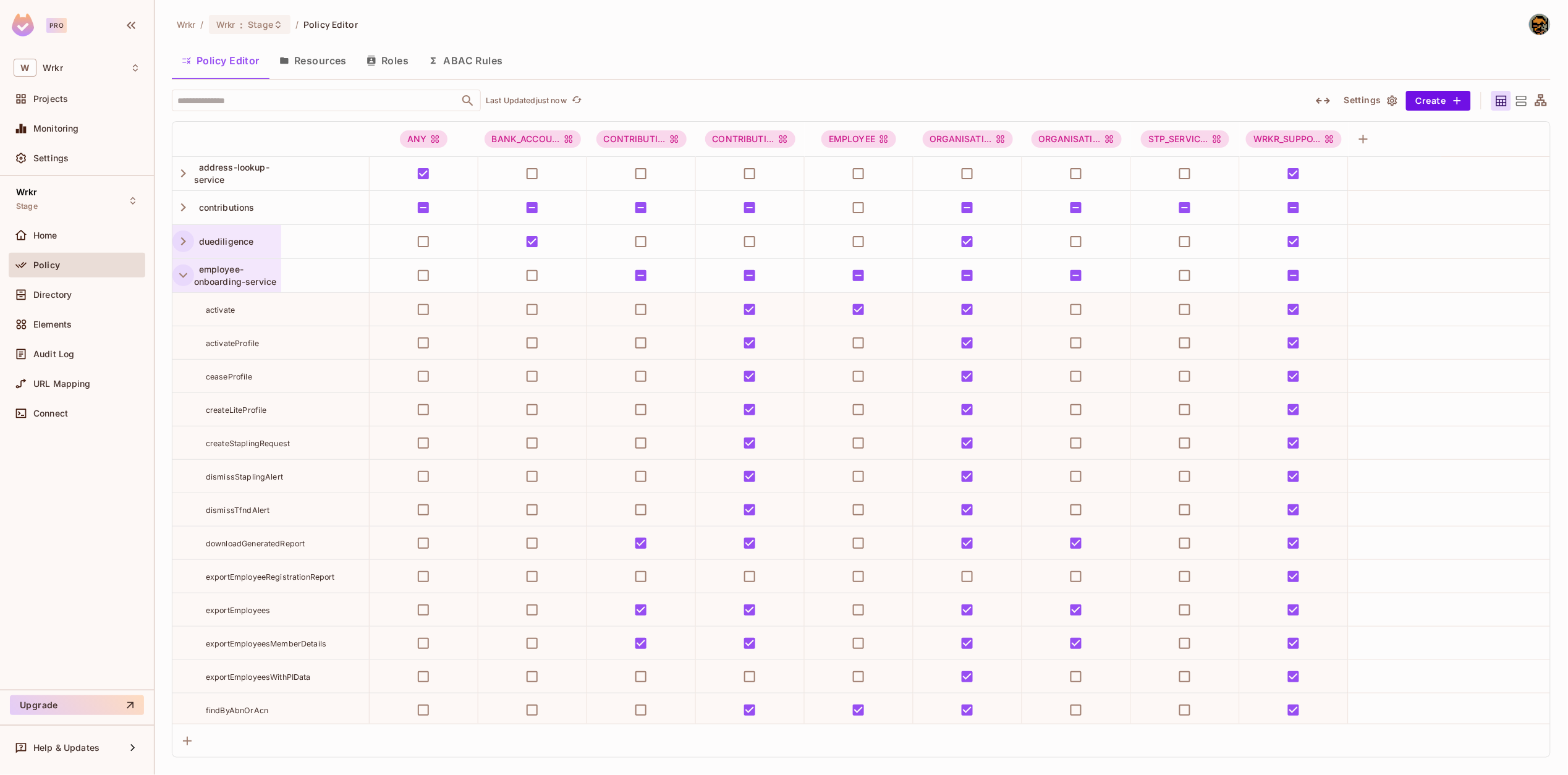
click at [178, 280] on icon "button" at bounding box center [182, 274] width 16 height 16
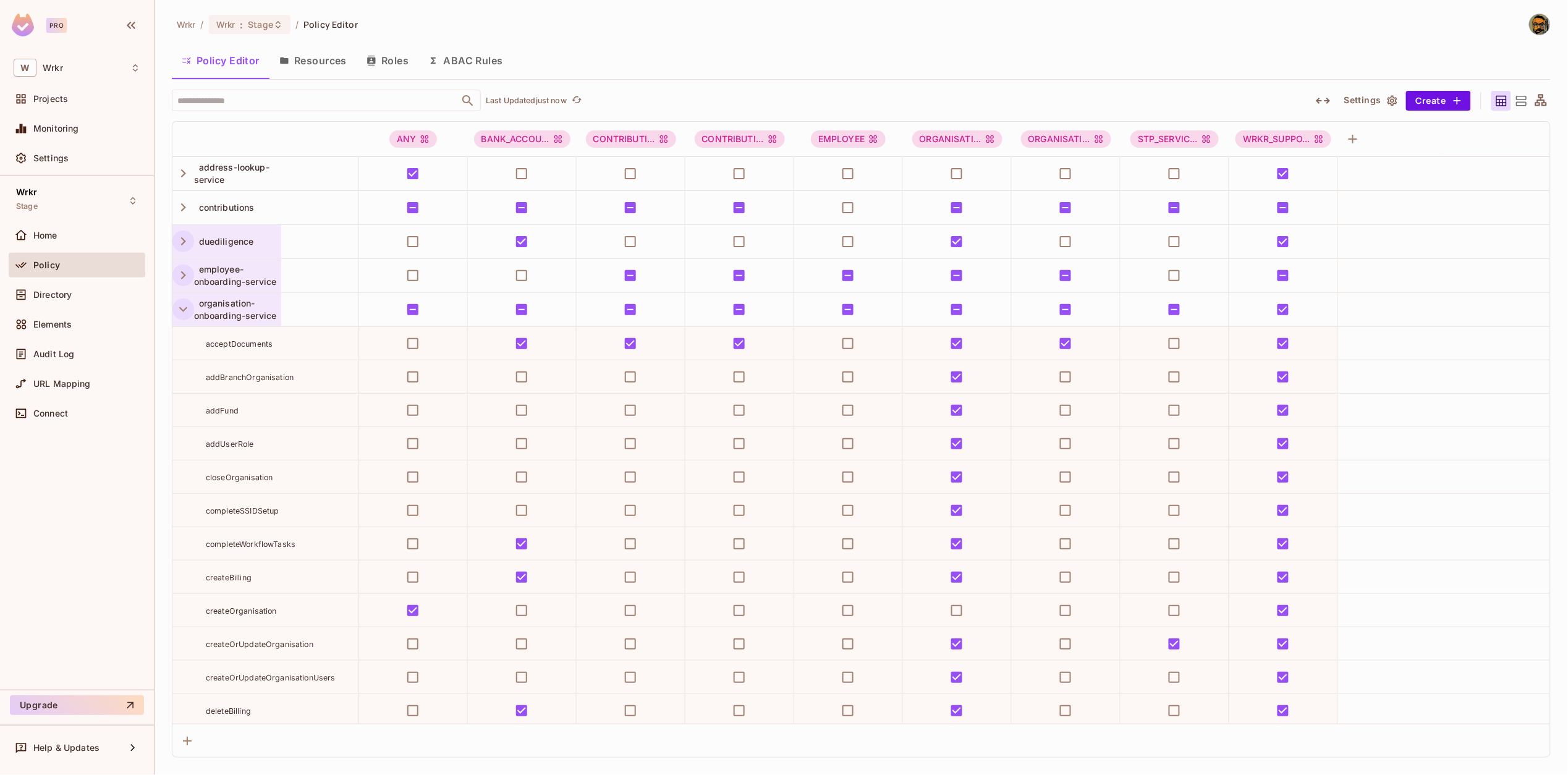
click at [177, 309] on icon "button" at bounding box center [182, 309] width 16 height 16
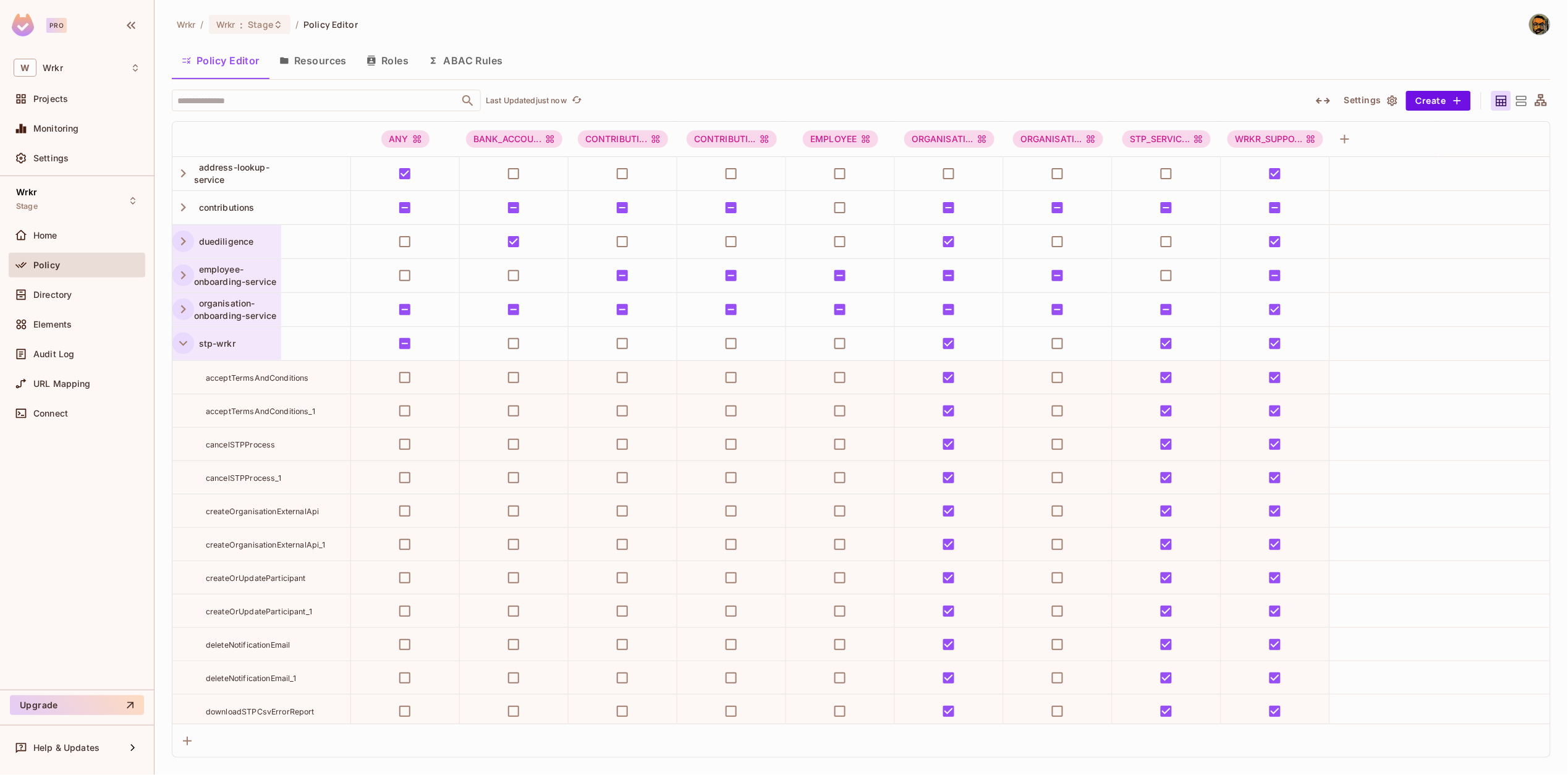
click at [178, 341] on icon "button" at bounding box center [182, 342] width 16 height 16
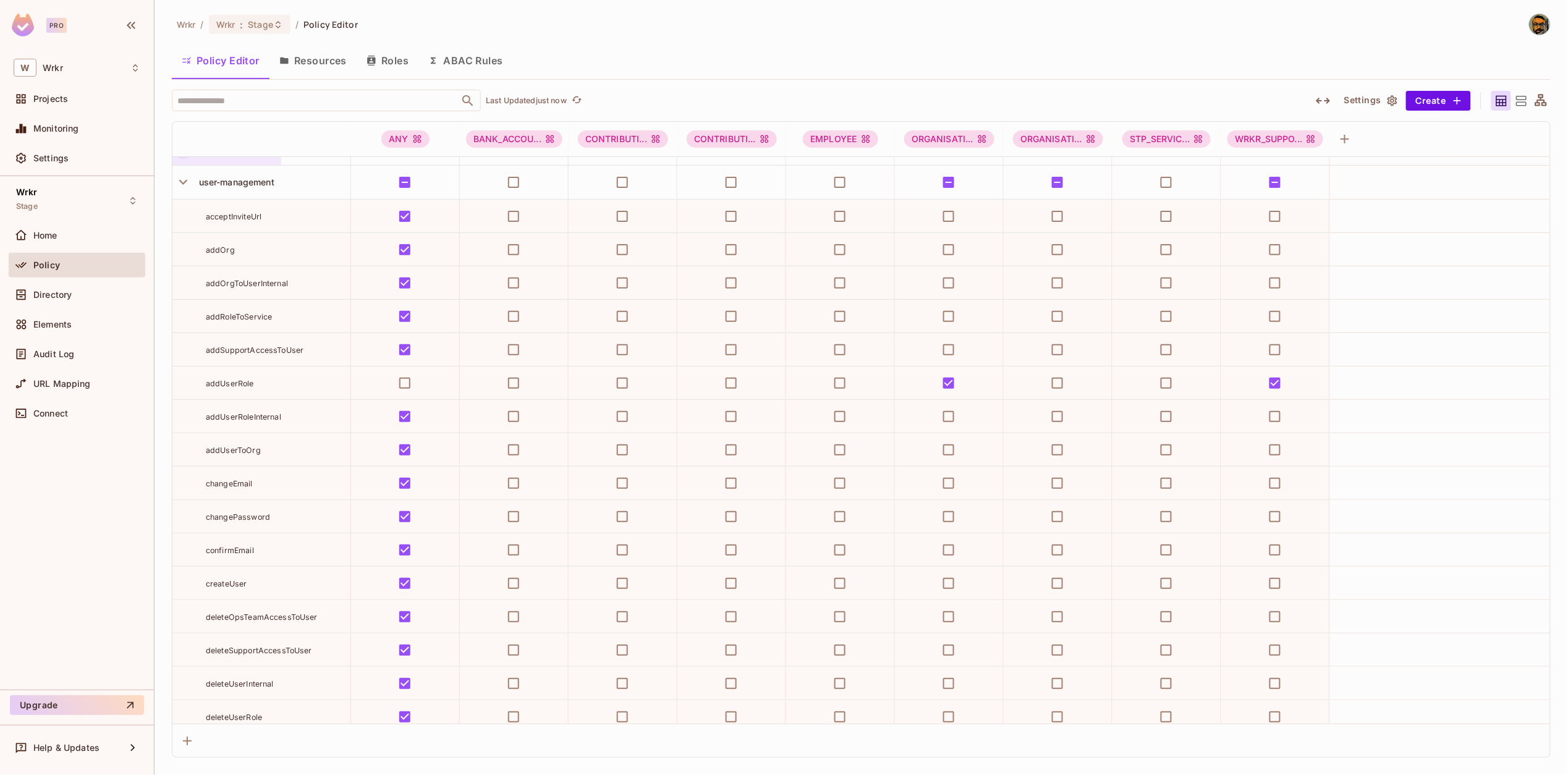
scroll to position [204, 0]
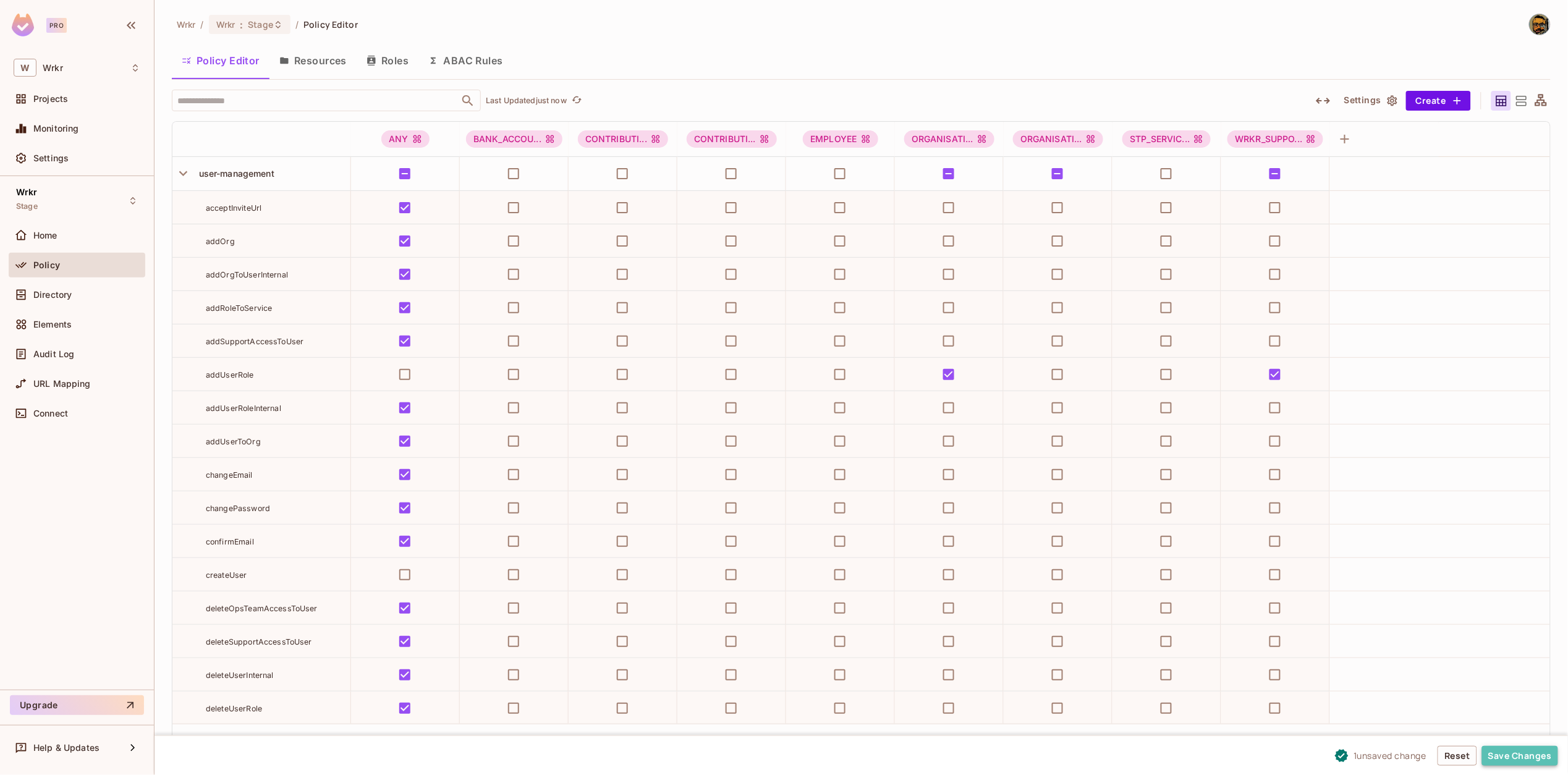
click at [1514, 753] on button "Save Changes" at bounding box center [1520, 755] width 76 height 20
